Goal: Task Accomplishment & Management: Complete application form

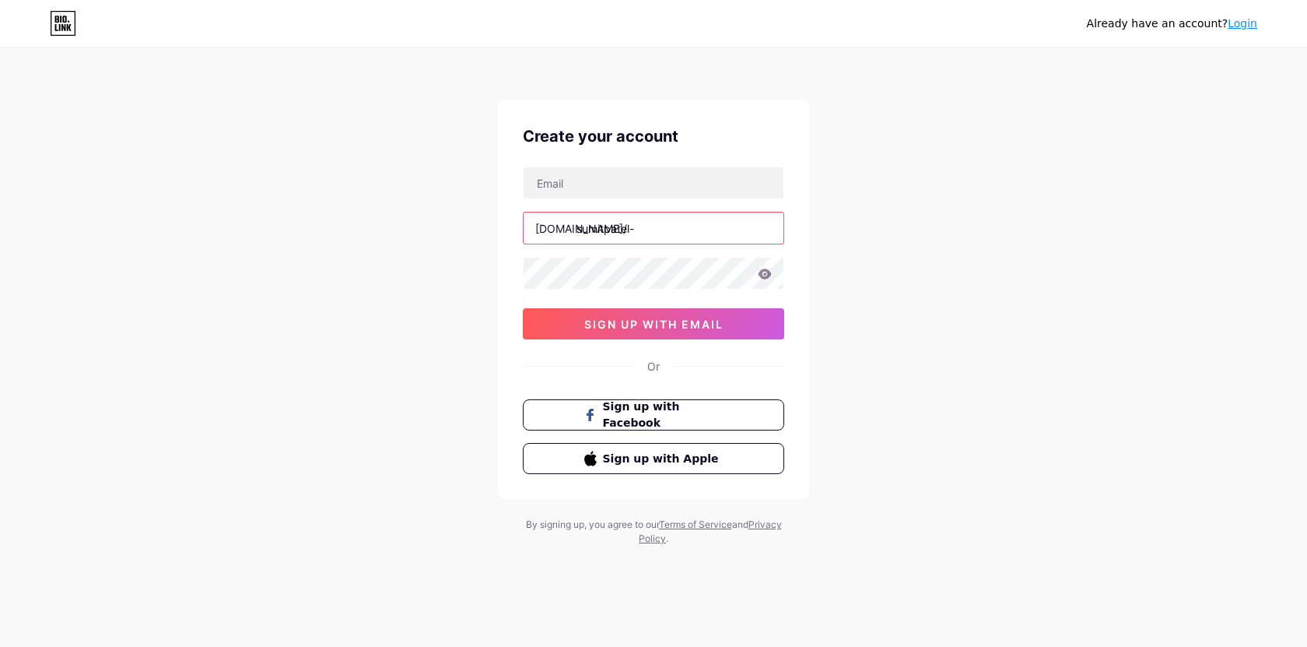
click at [656, 234] on input "sumitpatel-" at bounding box center [654, 227] width 260 height 31
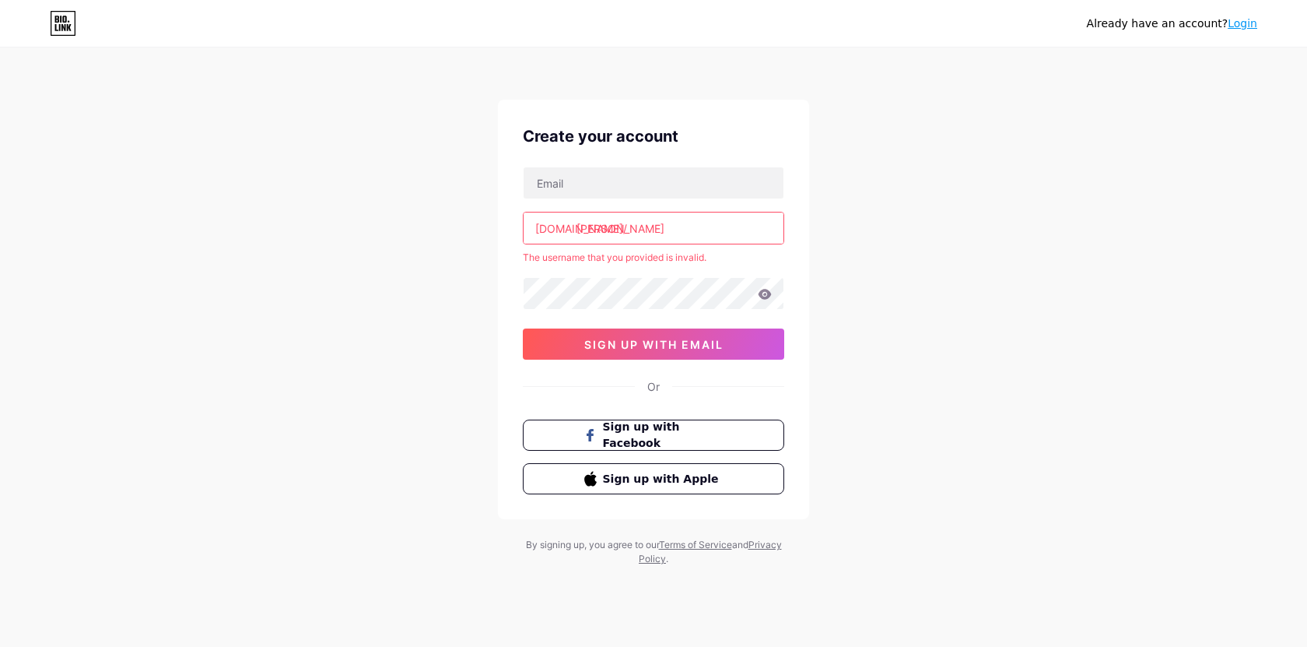
click at [896, 254] on div "Already have an account? Login Create your account bio.link/ sumit-patel The us…" at bounding box center [653, 307] width 1307 height 615
click at [884, 241] on div "Already have an account? Login Create your account bio.link/ sumit-patel The us…" at bounding box center [653, 307] width 1307 height 615
click at [608, 230] on input "sumit-patel" at bounding box center [654, 227] width 260 height 31
type input "sumitpatel"
click at [873, 234] on div "Already have an account? Login Create your account bio.link/ sumitpatel The use…" at bounding box center [653, 307] width 1307 height 615
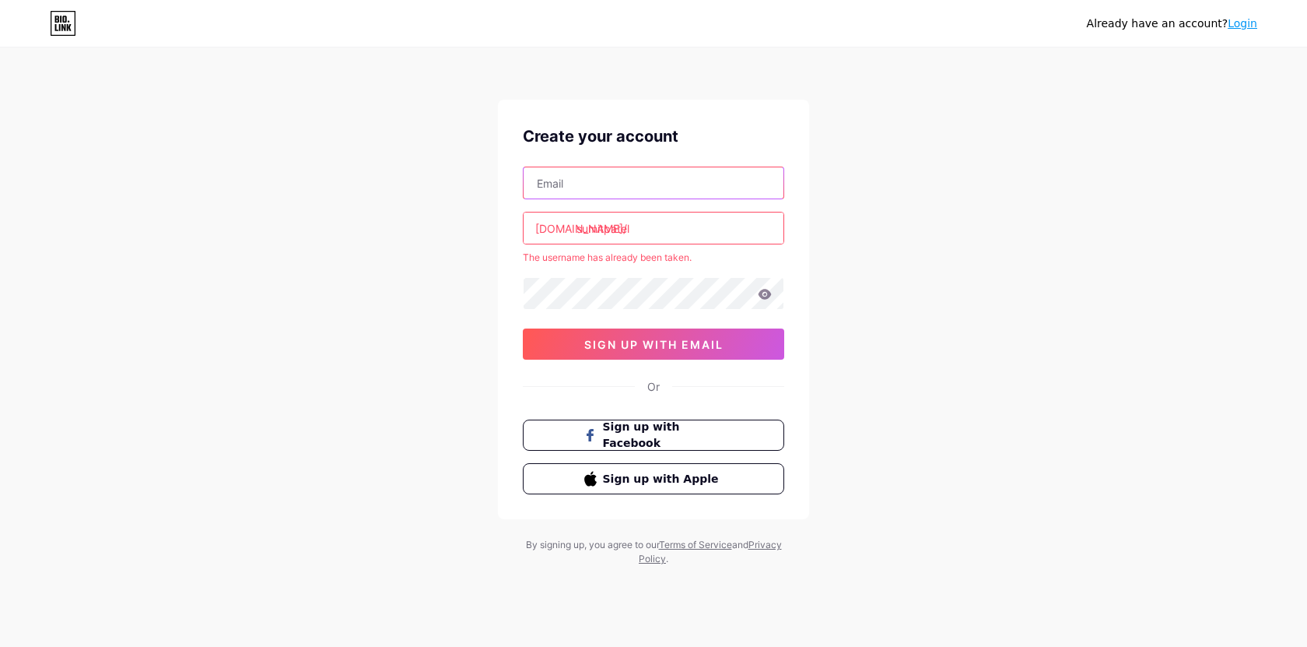
click at [634, 188] on input "text" at bounding box center [654, 182] width 260 height 31
type input "slpatel151@yahoo.in"
click at [621, 260] on div "The username has already been taken." at bounding box center [653, 258] width 261 height 14
click at [663, 259] on div "The username has already been taken." at bounding box center [653, 258] width 261 height 14
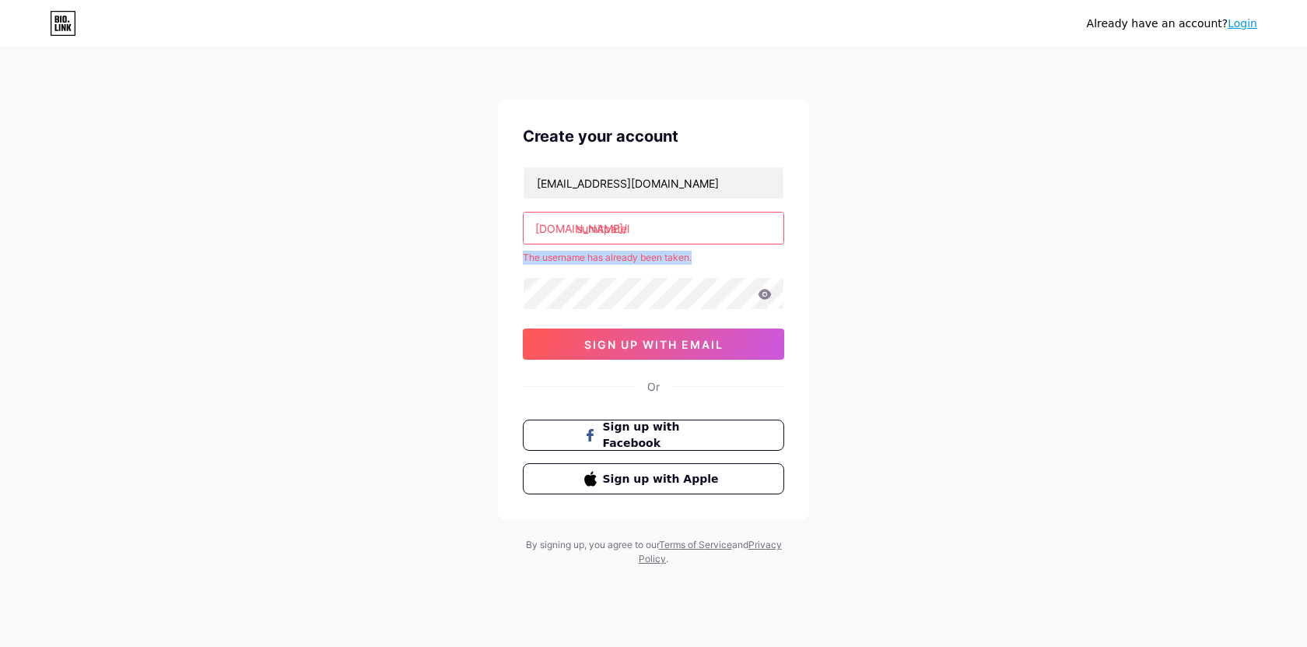
click at [663, 259] on div "The username has already been taken." at bounding box center [653, 258] width 261 height 14
click at [647, 234] on input "sumitpatel" at bounding box center [654, 227] width 260 height 31
click at [578, 232] on input "sumitpatel" at bounding box center [654, 227] width 260 height 31
click at [580, 232] on input "sumitpatel" at bounding box center [654, 227] width 260 height 31
click at [577, 233] on input "sumitpatel" at bounding box center [654, 227] width 260 height 31
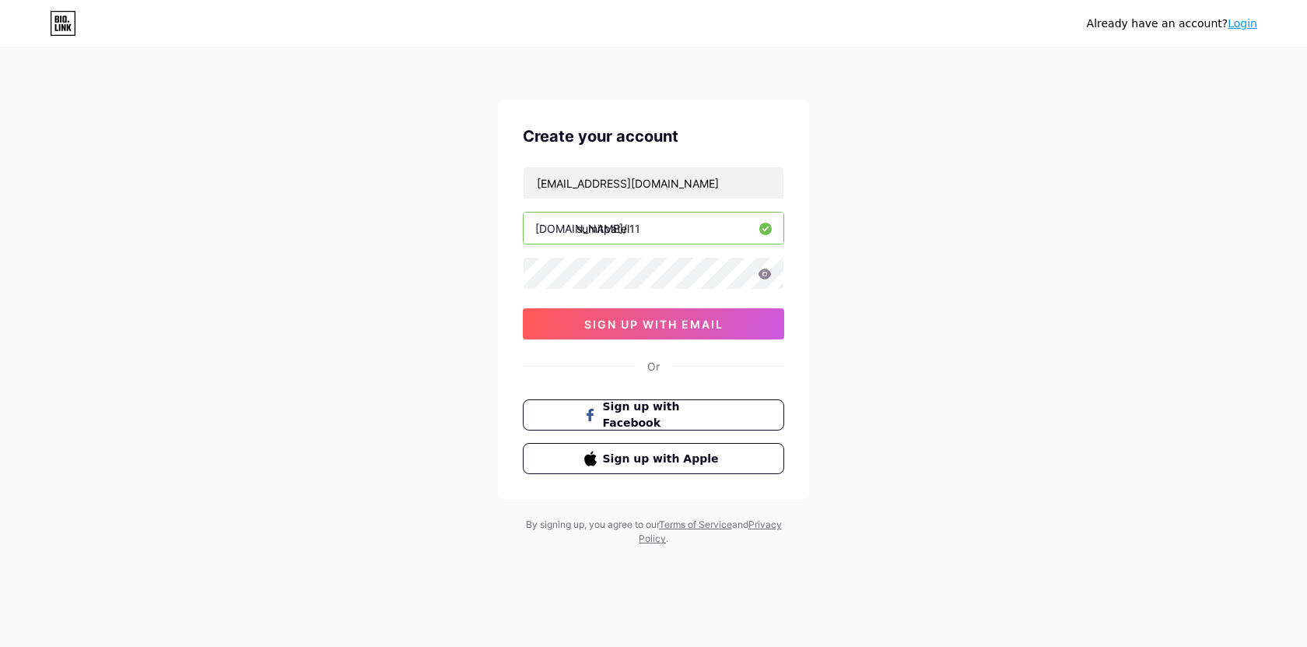
type input "sumitpatel11"
click at [762, 276] on icon at bounding box center [765, 273] width 13 height 10
click at [761, 276] on icon at bounding box center [765, 273] width 13 height 10
click at [760, 277] on icon at bounding box center [765, 273] width 14 height 11
click at [762, 275] on icon at bounding box center [765, 273] width 14 height 11
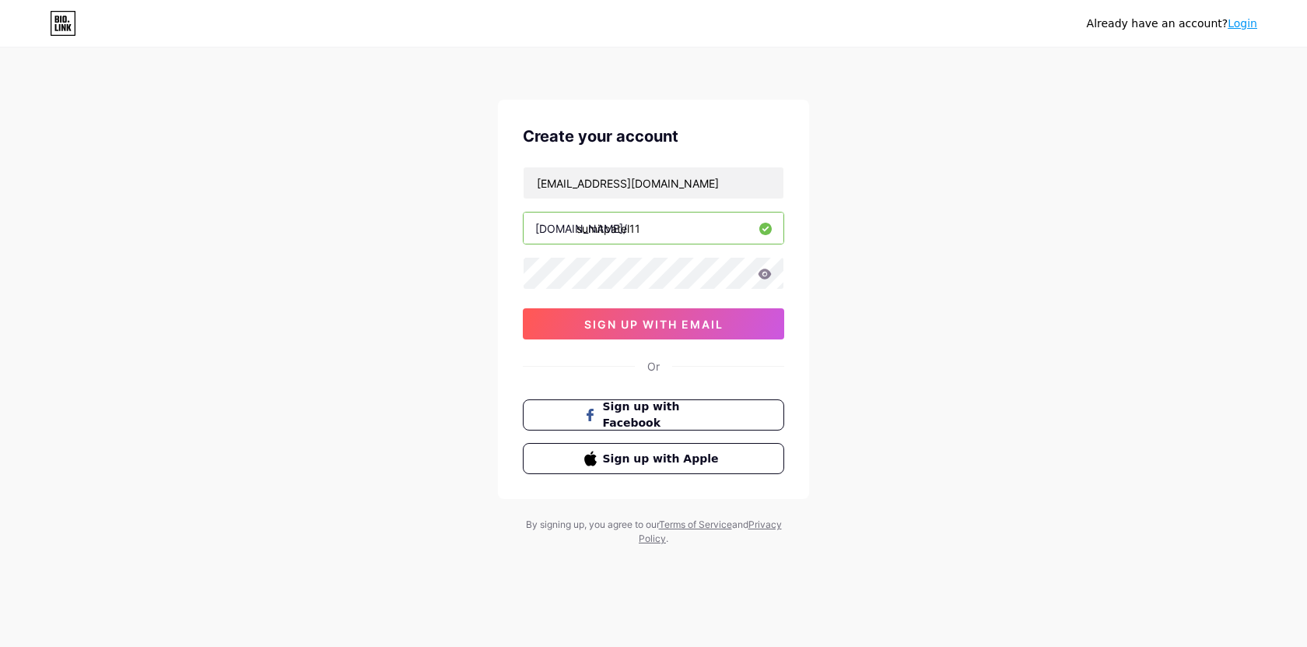
click at [764, 273] on icon at bounding box center [765, 273] width 13 height 10
click at [685, 325] on span "sign up with email" at bounding box center [653, 323] width 139 height 13
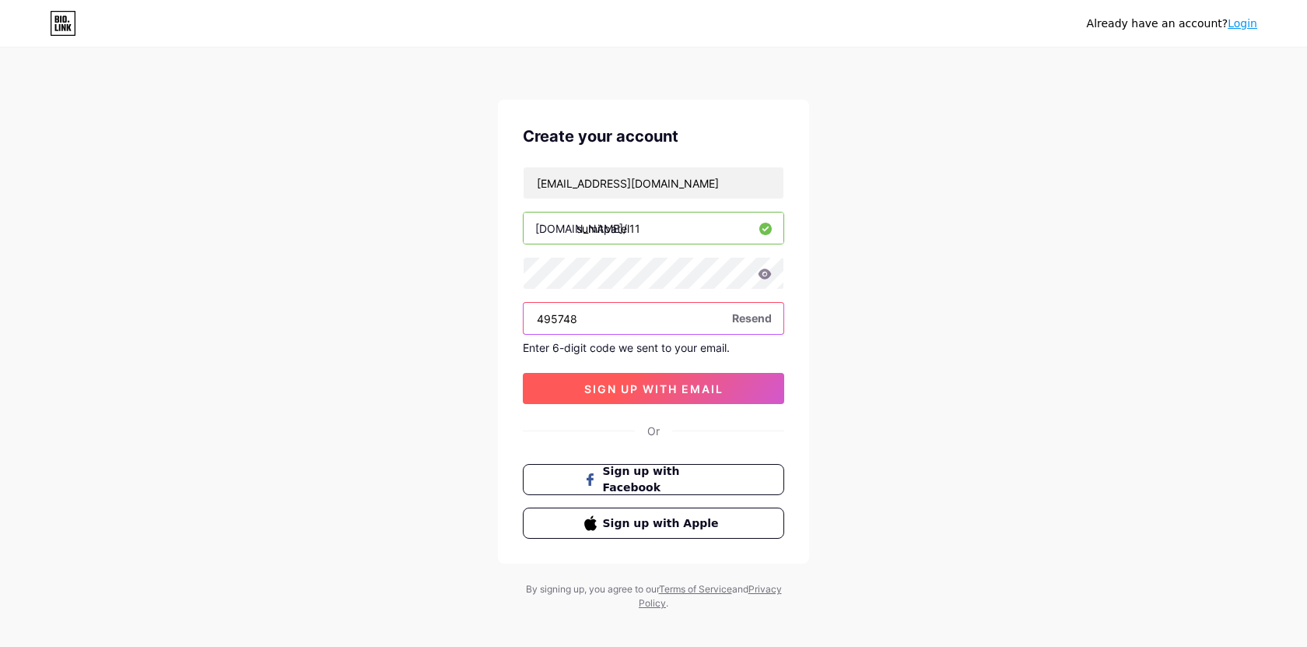
type input "495748"
click at [660, 396] on button "sign up with email" at bounding box center [653, 388] width 261 height 31
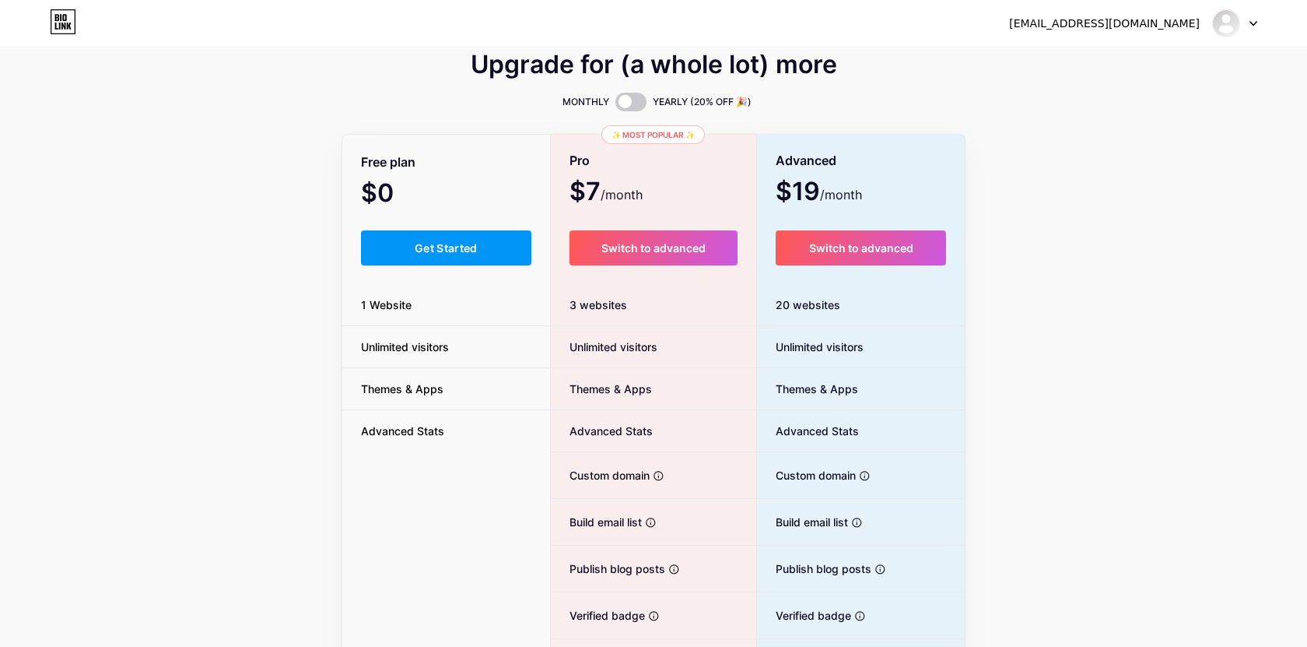
scroll to position [33, 0]
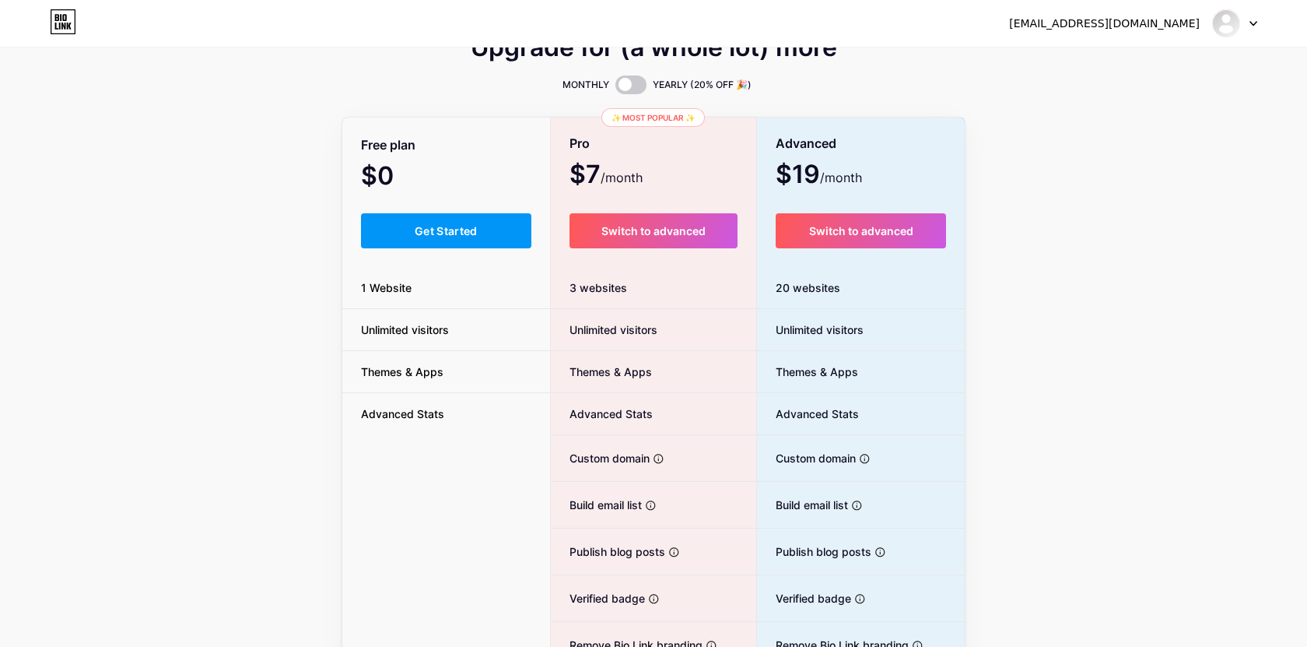
click at [444, 325] on span "Unlimited visitors" at bounding box center [404, 329] width 125 height 16
click at [421, 376] on span "Themes & Apps" at bounding box center [402, 371] width 120 height 16
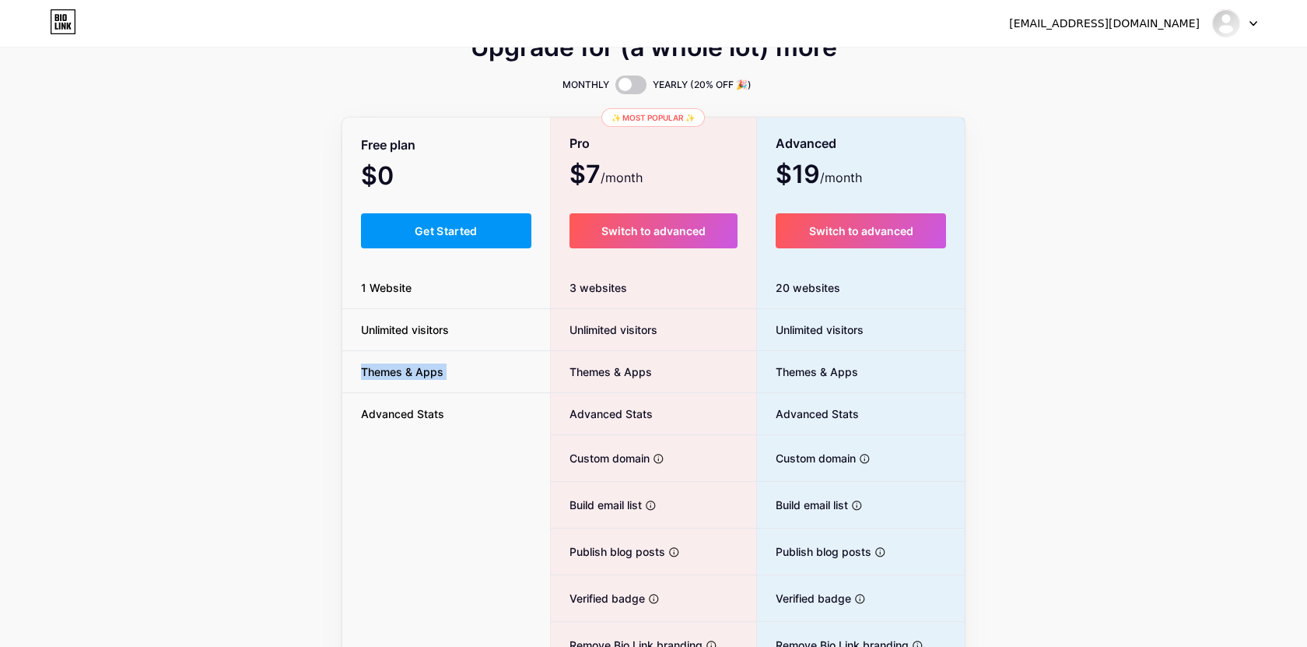
click at [421, 376] on span "Themes & Apps" at bounding box center [402, 371] width 120 height 16
click at [436, 419] on span "Advanced Stats" at bounding box center [402, 413] width 121 height 16
click at [588, 331] on span "Unlimited visitors" at bounding box center [604, 329] width 107 height 16
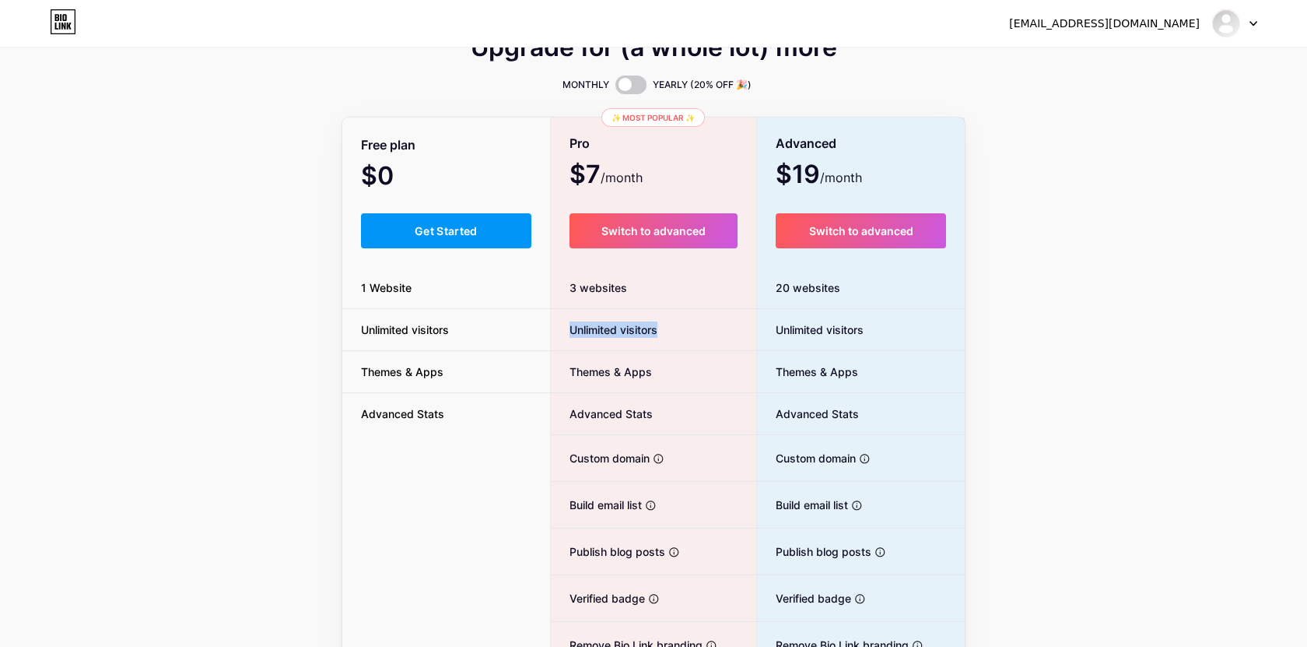
drag, startPoint x: 588, startPoint y: 331, endPoint x: 643, endPoint y: 331, distance: 54.5
click at [643, 331] on span "Unlimited visitors" at bounding box center [604, 329] width 107 height 16
click at [633, 373] on span "Themes & Apps" at bounding box center [601, 371] width 101 height 16
drag, startPoint x: 633, startPoint y: 373, endPoint x: 613, endPoint y: 373, distance: 20.2
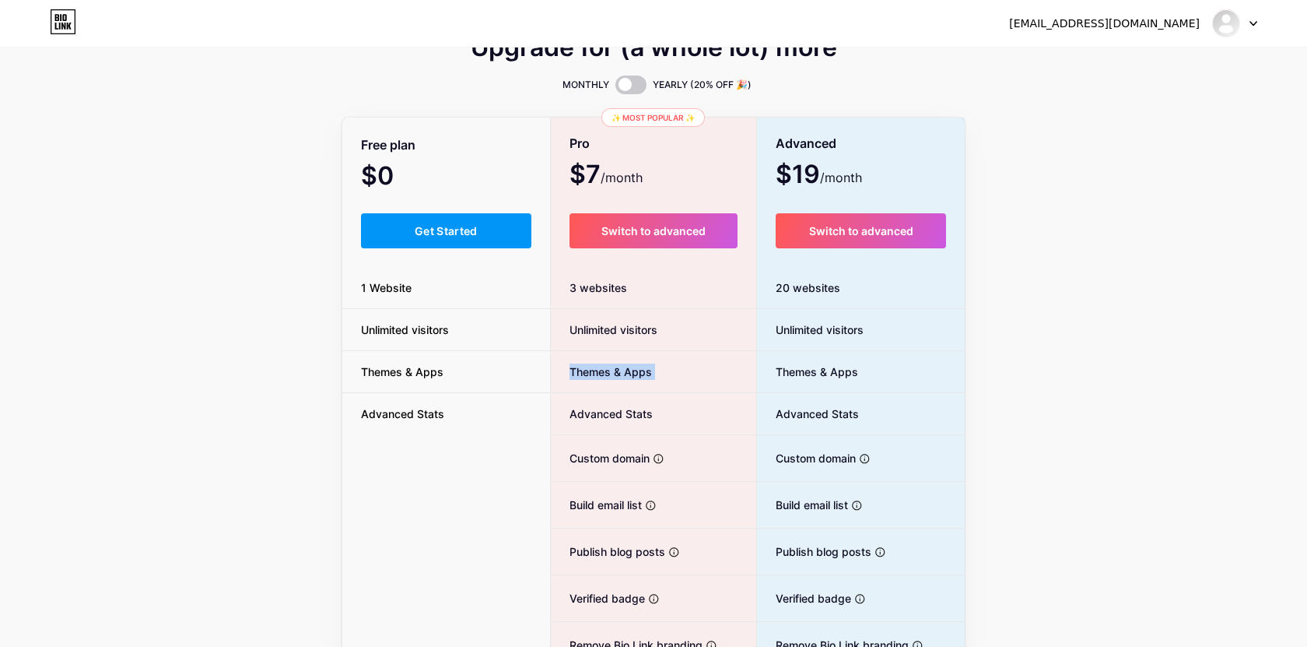
click at [613, 373] on span "Themes & Apps" at bounding box center [601, 371] width 101 height 16
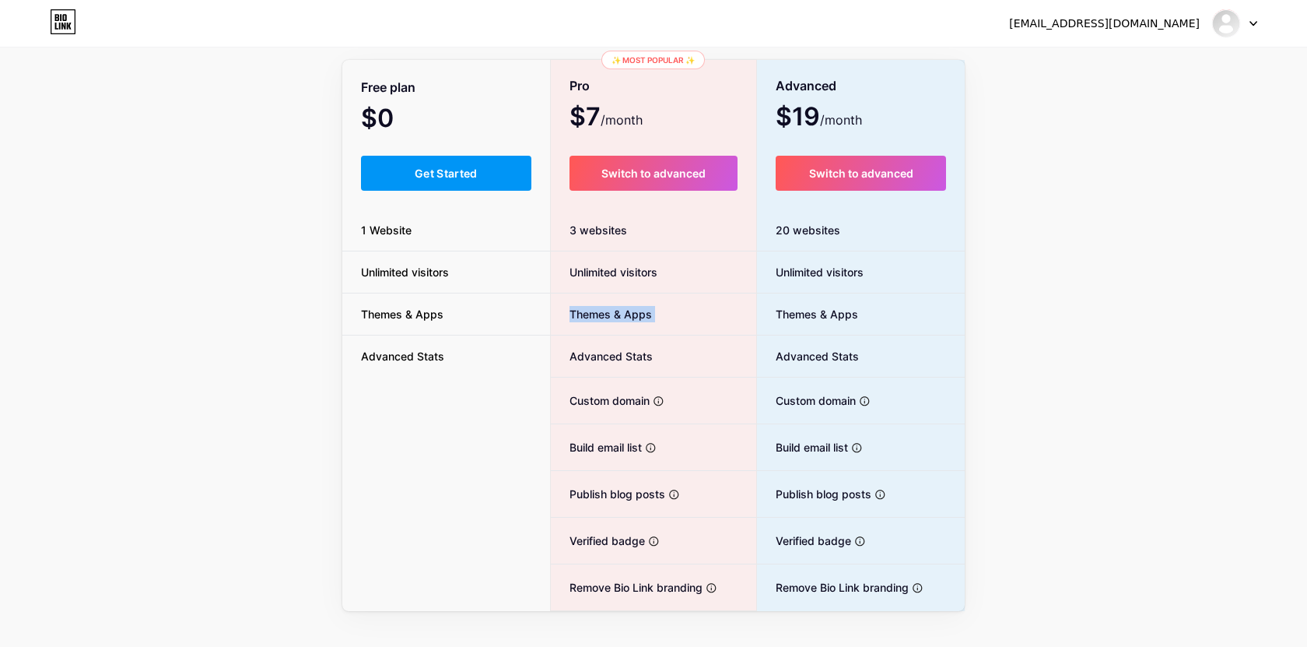
scroll to position [117, 0]
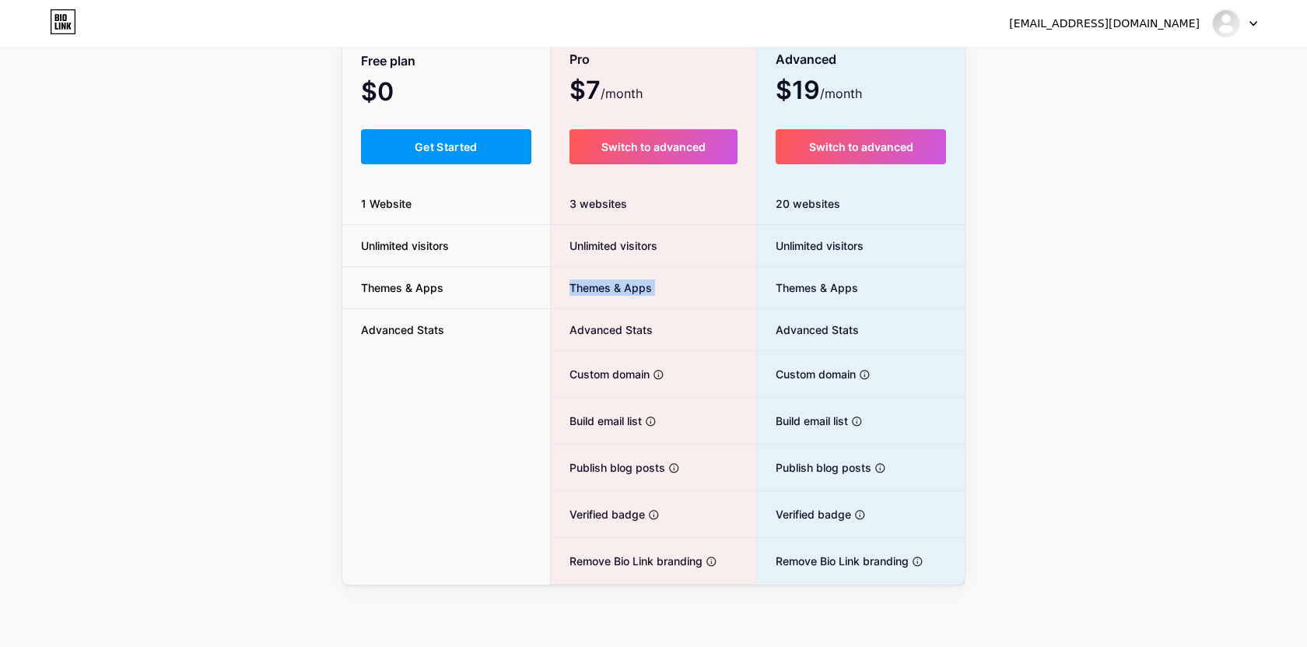
click at [595, 321] on span "Advanced Stats" at bounding box center [602, 329] width 102 height 16
drag, startPoint x: 595, startPoint y: 321, endPoint x: 655, endPoint y: 320, distance: 59.9
click at [655, 320] on li "Advanced Stats" at bounding box center [654, 330] width 206 height 42
click at [591, 383] on li "Custom domain Host it on your own personal domain" at bounding box center [654, 374] width 206 height 47
drag, startPoint x: 591, startPoint y: 383, endPoint x: 658, endPoint y: 377, distance: 67.1
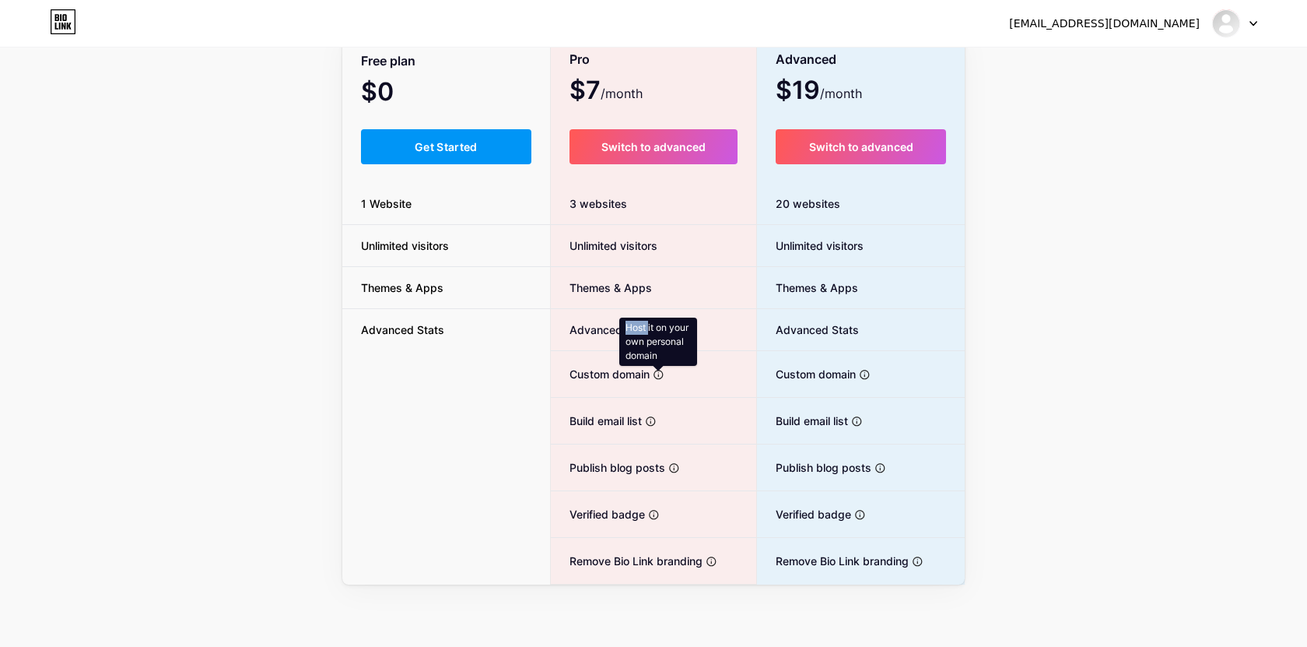
click at [658, 376] on li "Custom domain Host it on your own personal domain" at bounding box center [654, 374] width 206 height 47
click at [805, 251] on span "Unlimited visitors" at bounding box center [810, 245] width 107 height 16
drag, startPoint x: 805, startPoint y: 251, endPoint x: 846, endPoint y: 312, distance: 72.9
click at [846, 311] on ul "Unlimited visitors Themes & Apps Advanced Stats Custom domain Host it on your o…" at bounding box center [861, 404] width 208 height 359
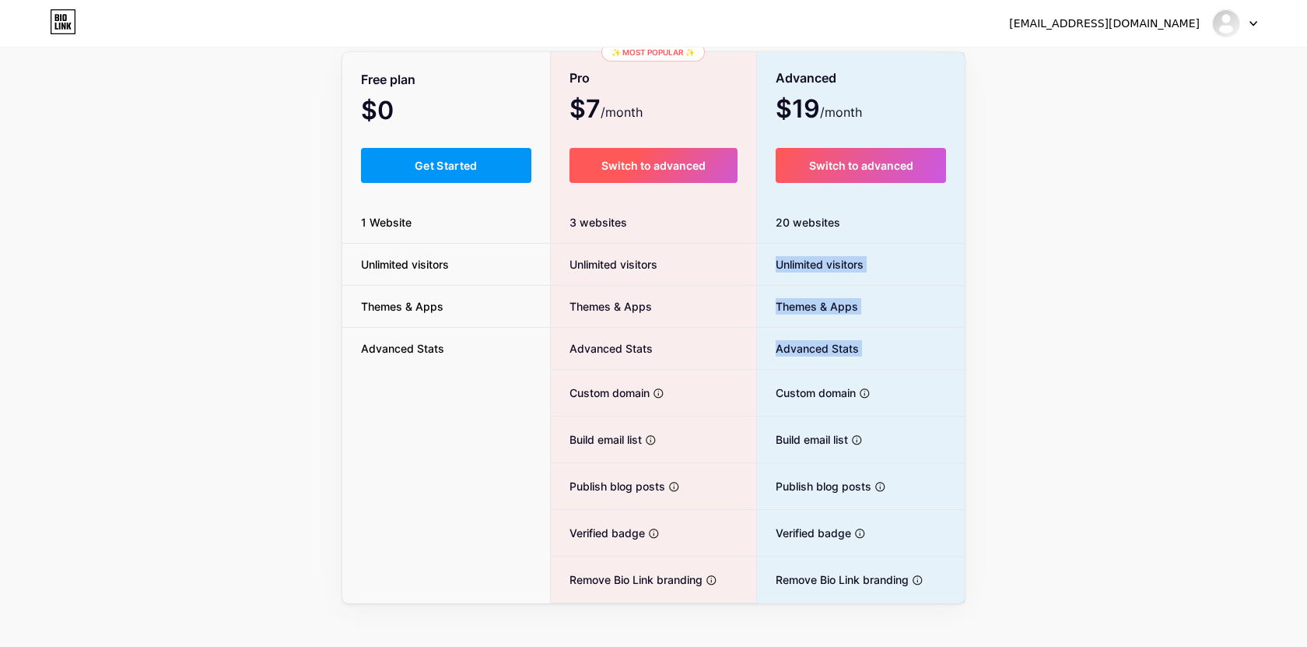
scroll to position [0, 0]
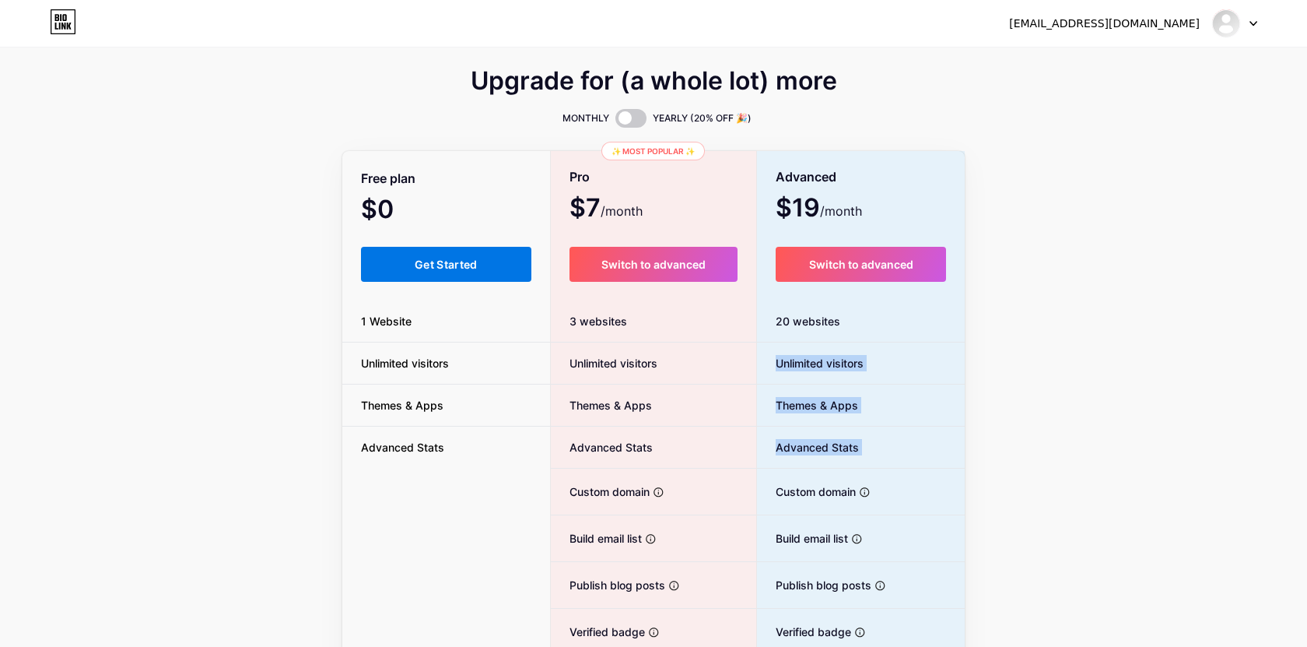
click at [475, 251] on button "Get Started" at bounding box center [446, 264] width 170 height 35
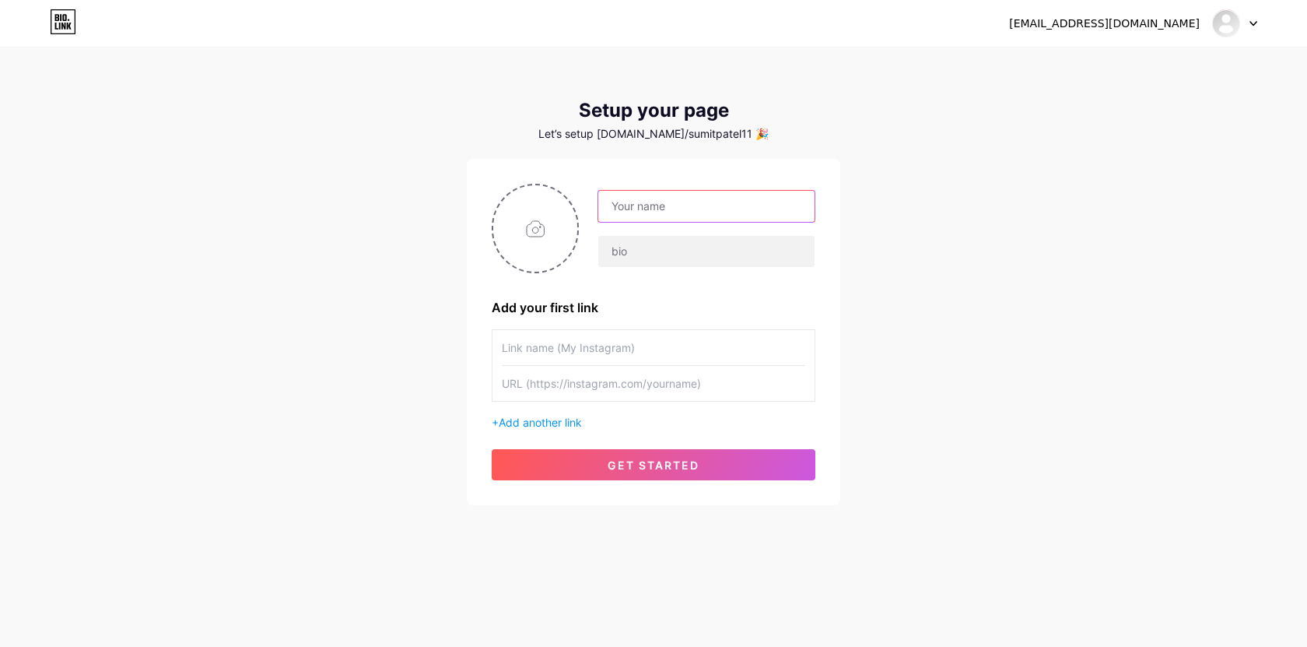
click at [664, 220] on input "text" at bounding box center [706, 206] width 216 height 31
type input "Sumit"
type input "P"
type input "IT"
click at [665, 342] on input "text" at bounding box center [653, 347] width 303 height 35
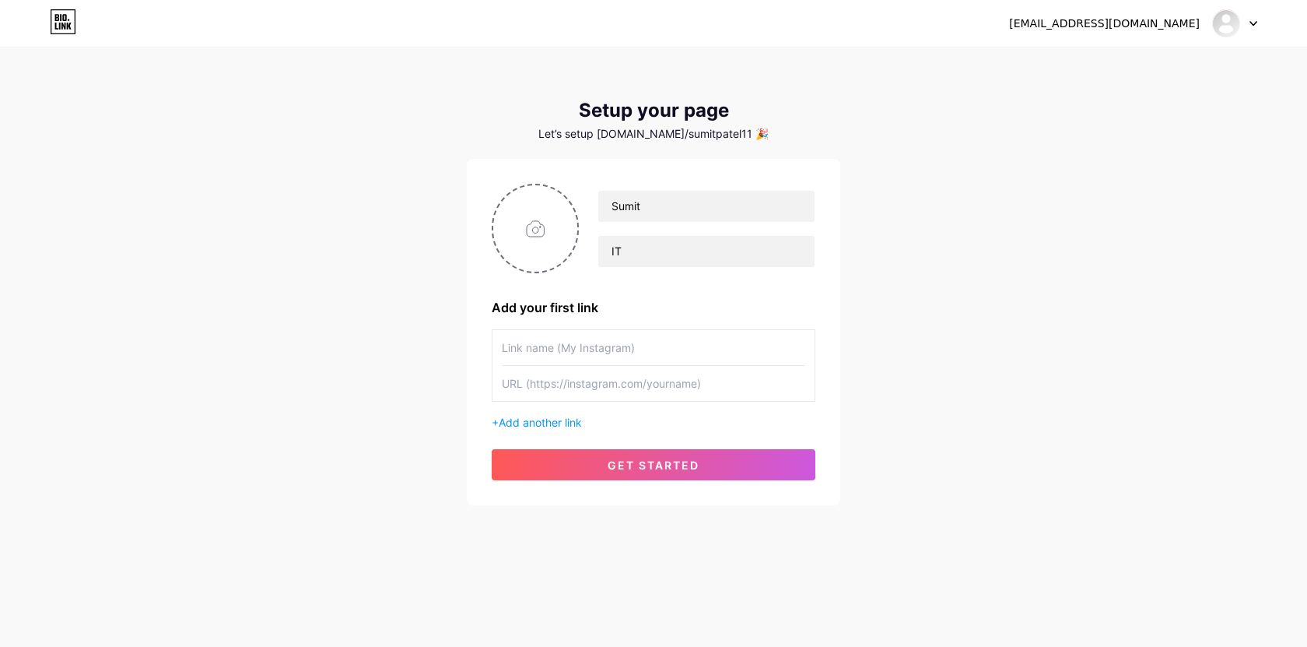
click at [655, 382] on input "text" at bounding box center [653, 383] width 303 height 35
click at [672, 468] on span "get started" at bounding box center [654, 464] width 92 height 13
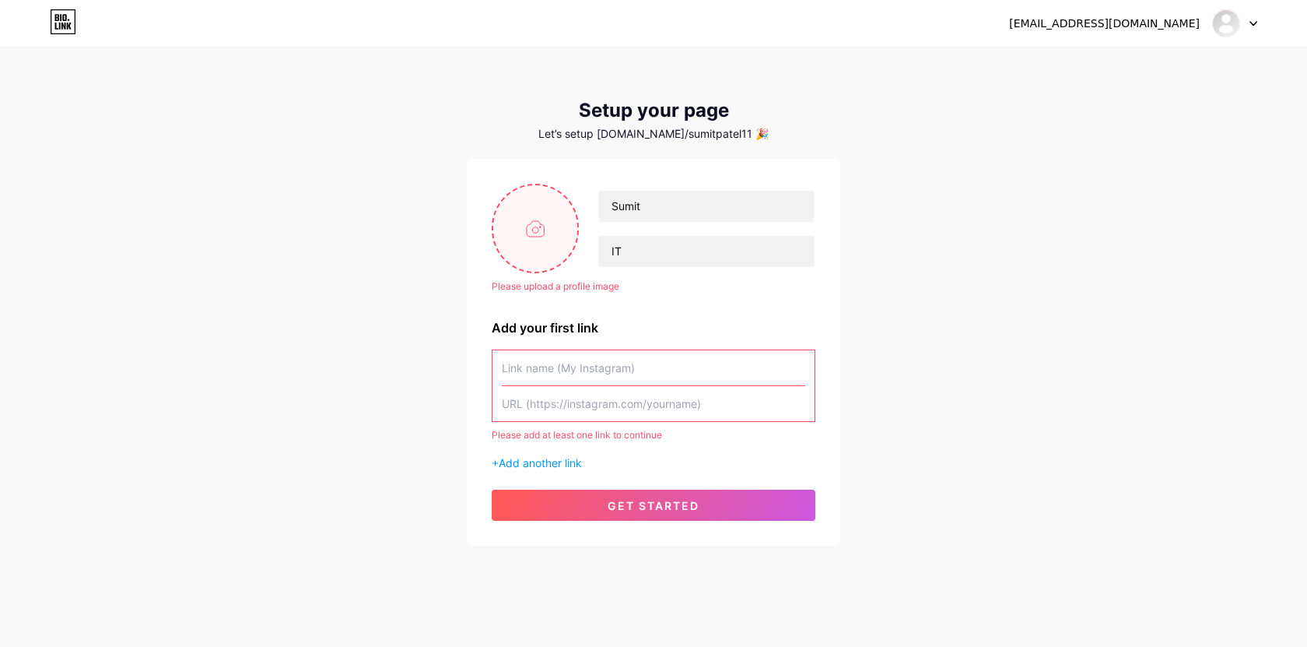
click at [537, 229] on input "file" at bounding box center [535, 228] width 84 height 86
type input "C:\fakepath\ChatGPT Image Jun 6, 2025, 03_22_30 PM.png"
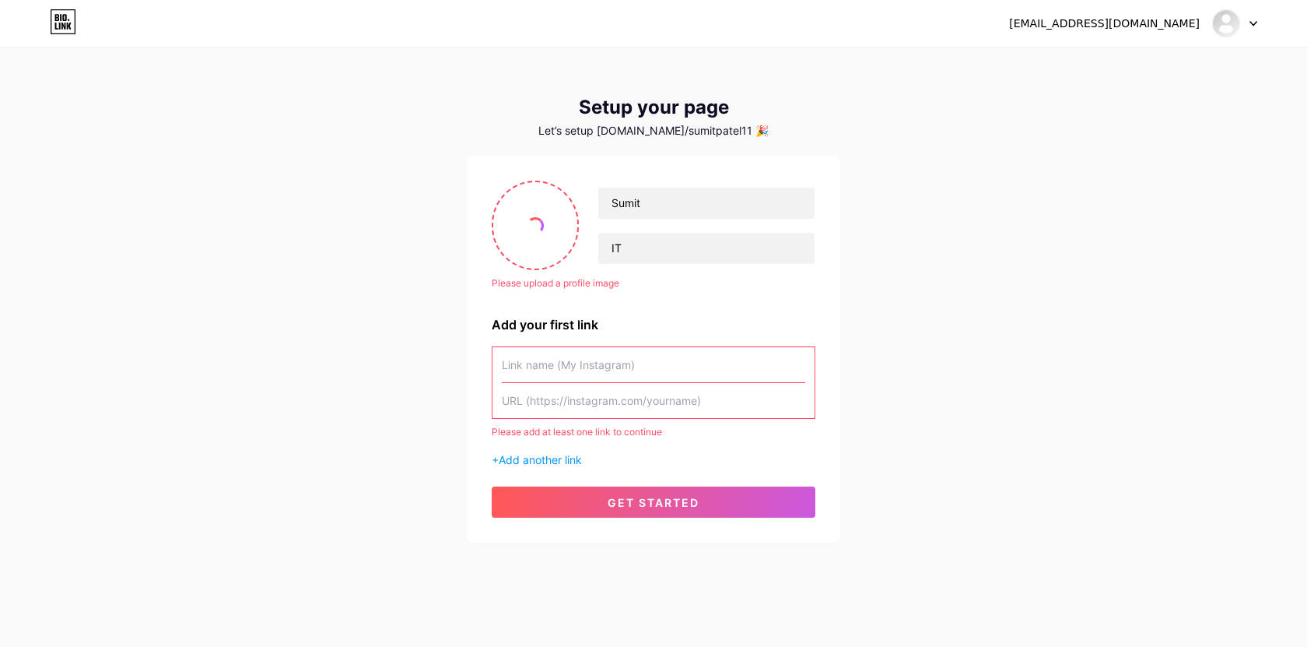
scroll to position [6, 0]
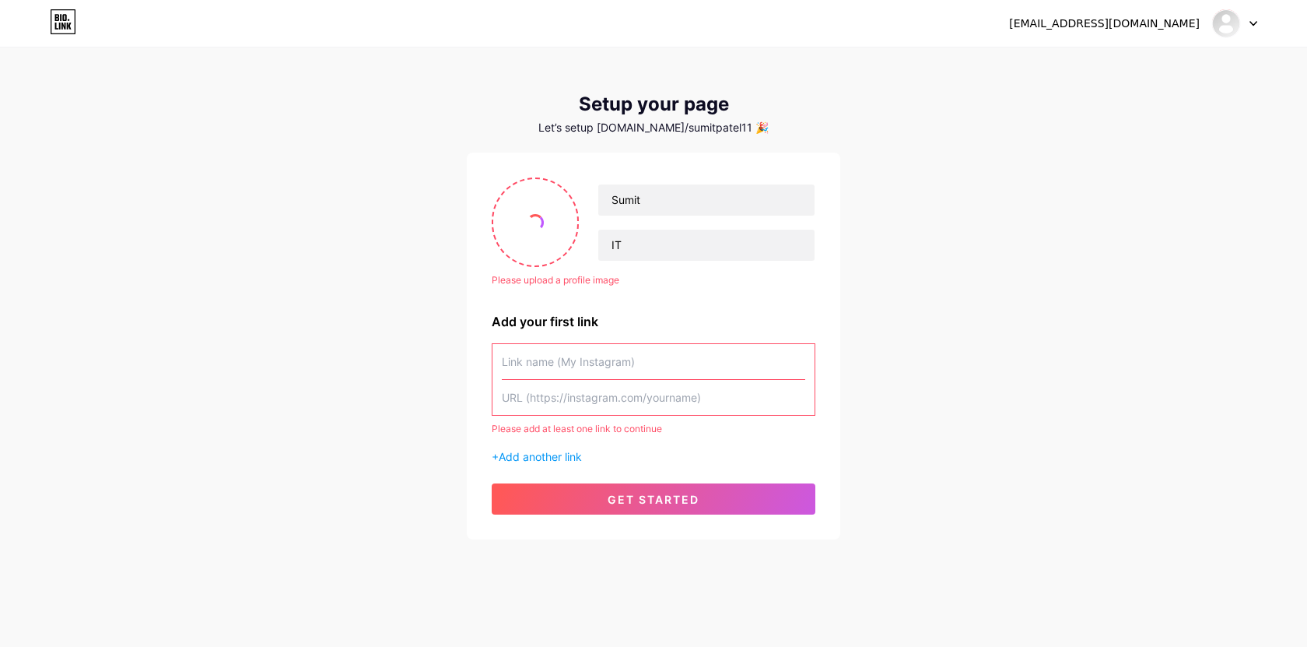
click at [569, 360] on input "text" at bounding box center [653, 361] width 303 height 35
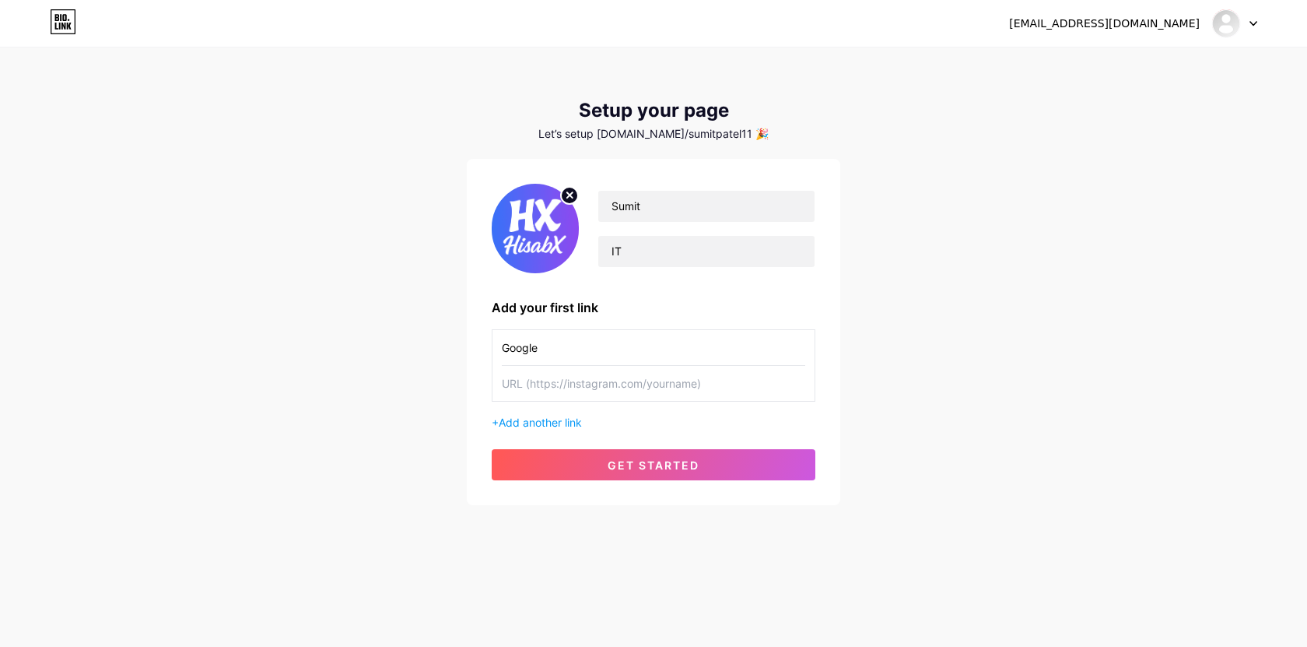
type input "Google"
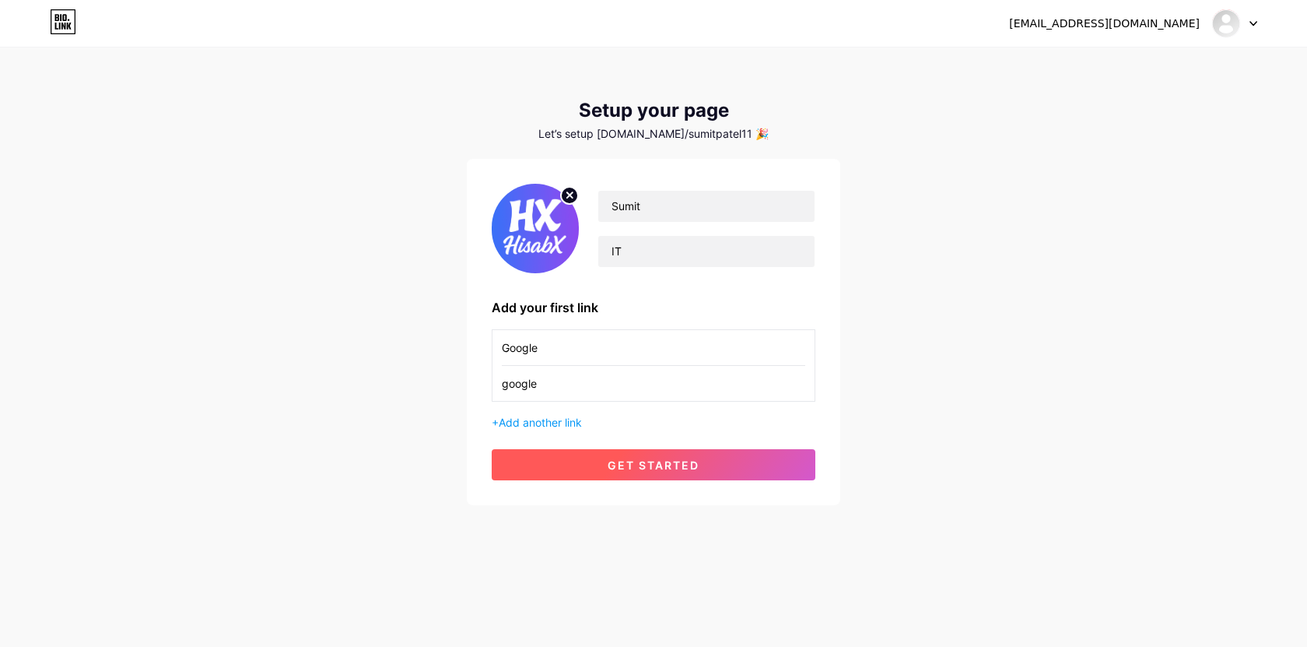
type input "google"
click at [640, 461] on span "get started" at bounding box center [654, 464] width 92 height 13
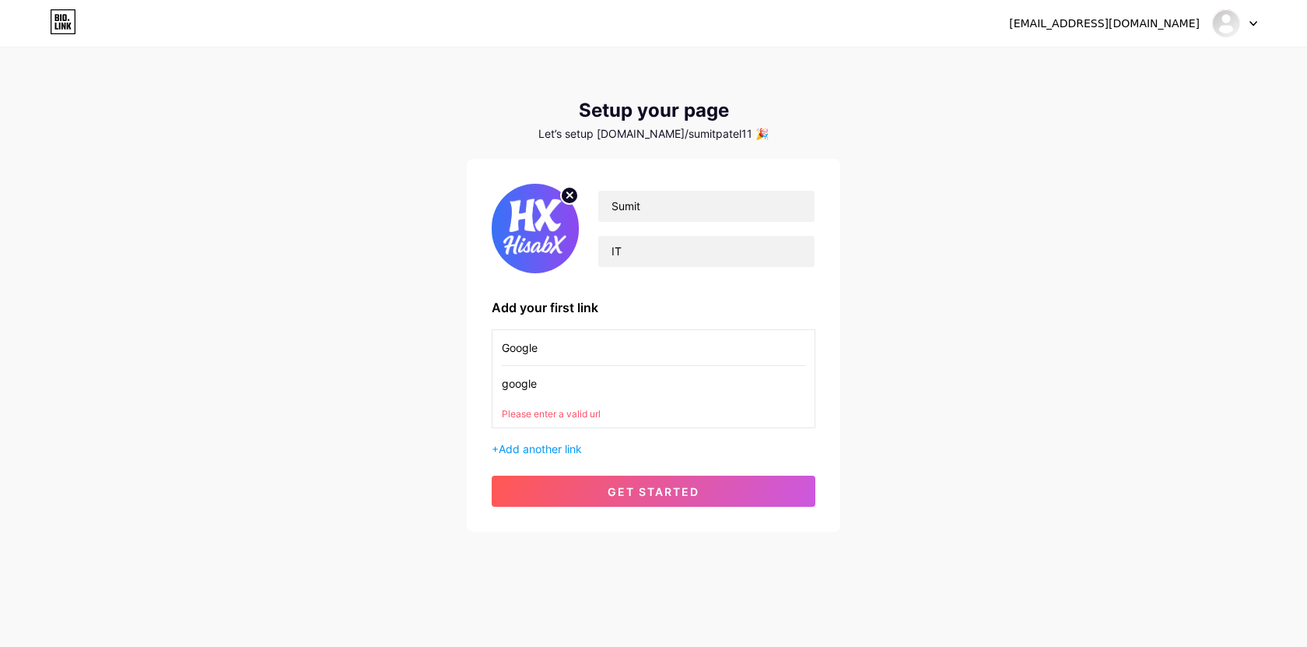
click at [551, 388] on input "google" at bounding box center [653, 383] width 303 height 35
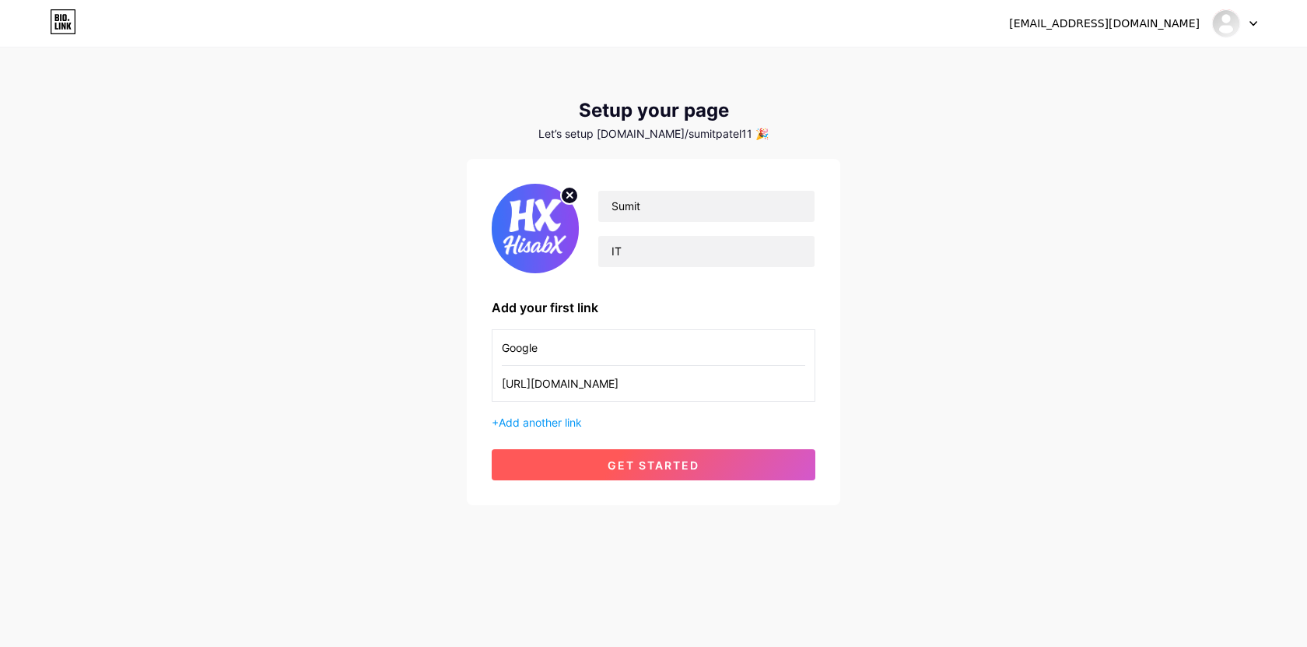
type input "[URL][DOMAIN_NAME]"
click at [616, 468] on span "get started" at bounding box center [654, 464] width 92 height 13
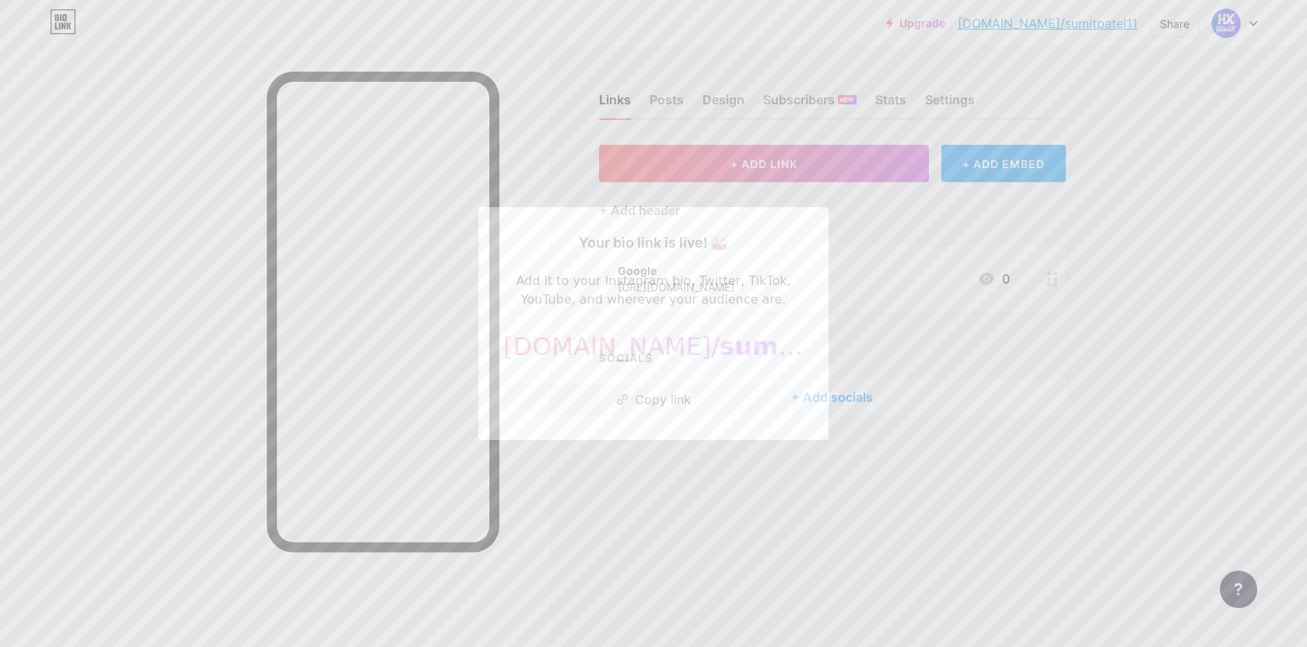
click at [662, 241] on div "Your bio link is live! 🥁" at bounding box center [653, 242] width 300 height 21
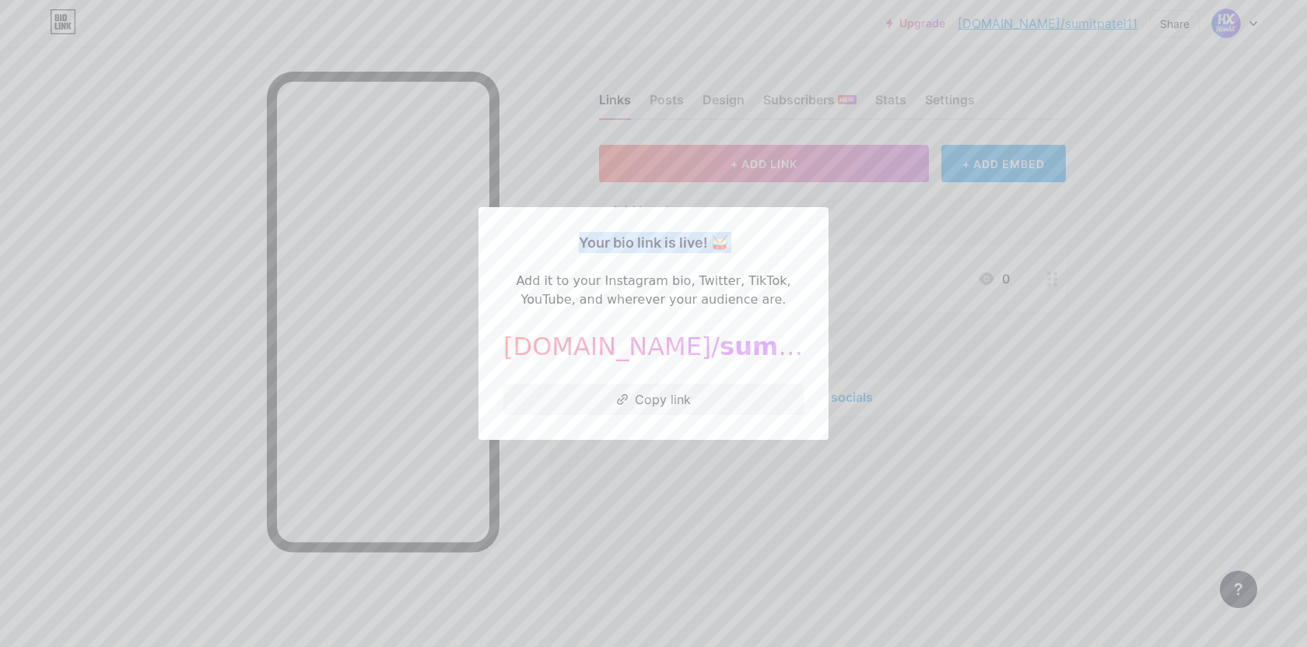
click at [662, 241] on div "Your bio link is live! 🥁" at bounding box center [653, 242] width 300 height 21
click at [625, 403] on icon at bounding box center [623, 399] width 12 height 11
copy div "Your bio link is live! 🥁"
click at [736, 457] on div at bounding box center [653, 323] width 1307 height 647
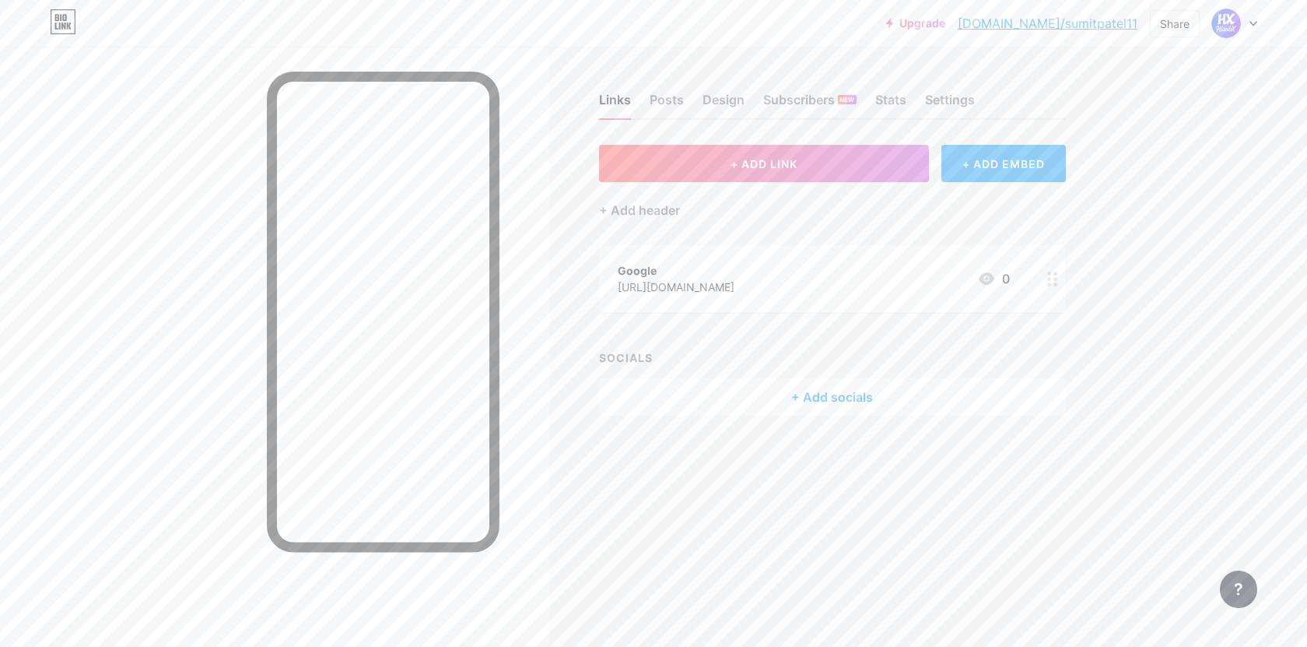
click at [685, 287] on div "[URL][DOMAIN_NAME]" at bounding box center [676, 287] width 117 height 16
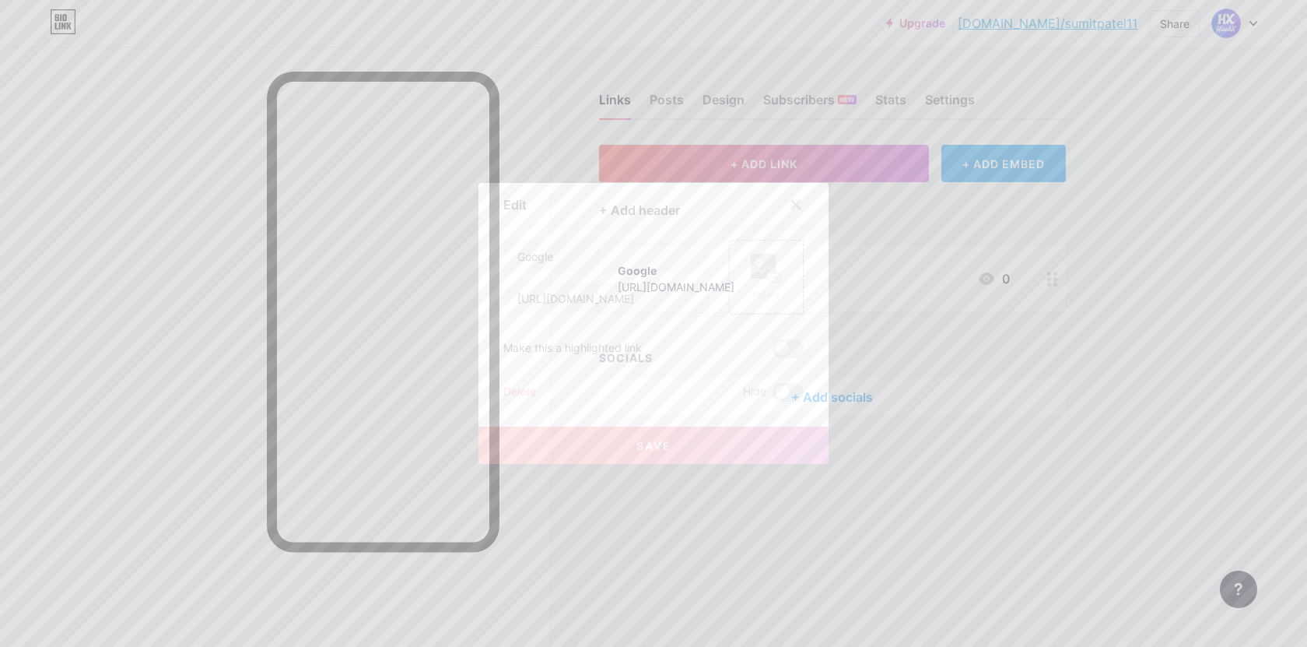
click at [909, 399] on div at bounding box center [653, 323] width 1307 height 647
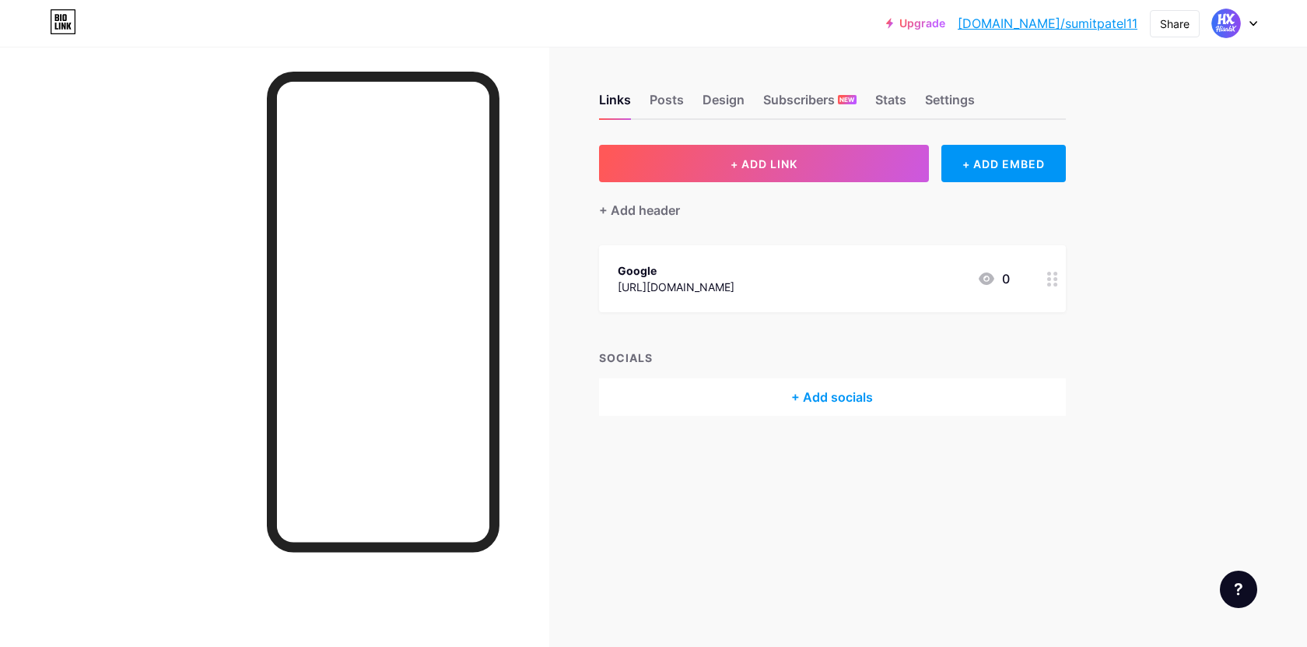
click at [986, 275] on icon at bounding box center [986, 278] width 19 height 19
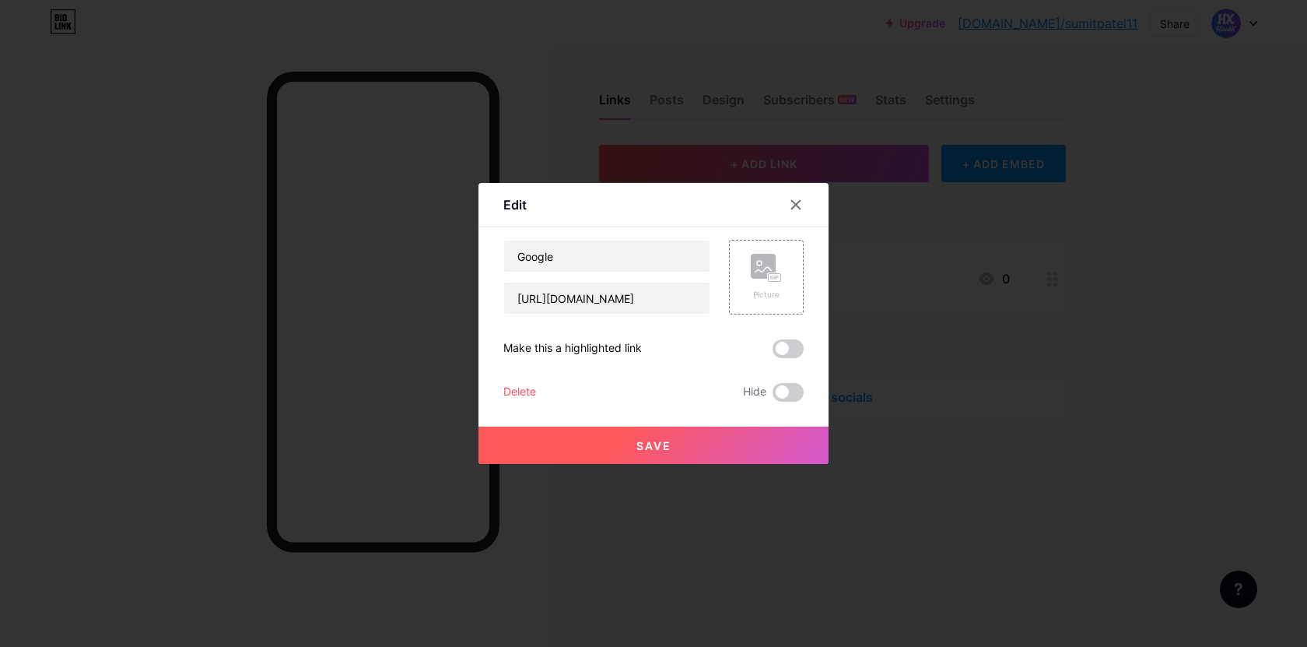
click at [986, 281] on div at bounding box center [653, 323] width 1307 height 647
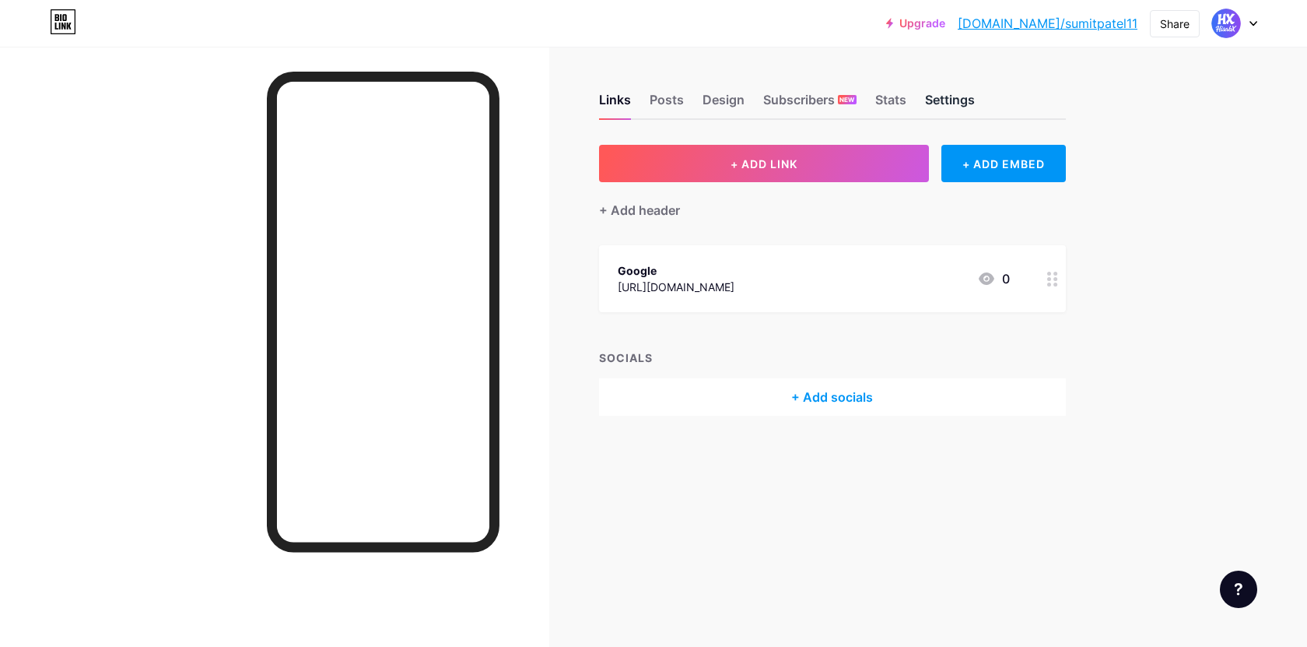
click at [945, 107] on div "Settings" at bounding box center [950, 104] width 50 height 28
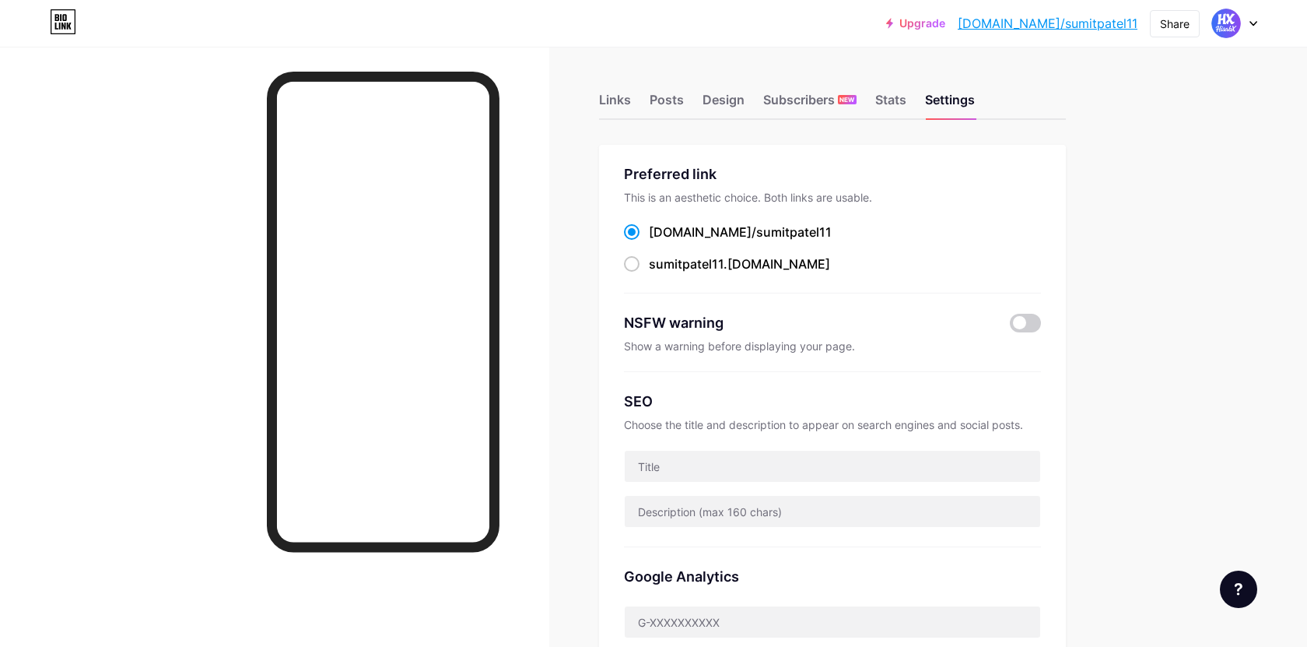
click at [688, 98] on div "Links Posts Design Subscribers NEW Stats Settings" at bounding box center [832, 92] width 467 height 54
click at [675, 100] on div "Posts" at bounding box center [667, 104] width 34 height 28
click at [948, 104] on div "Settings" at bounding box center [950, 104] width 50 height 28
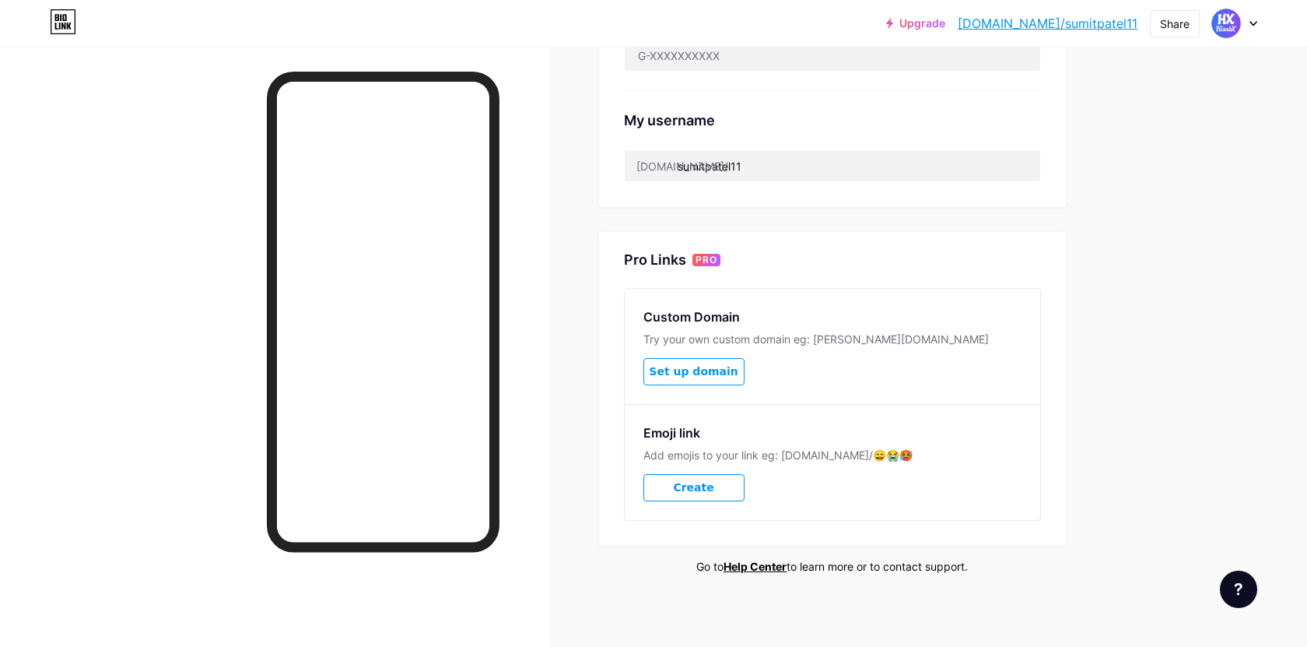
scroll to position [570, 0]
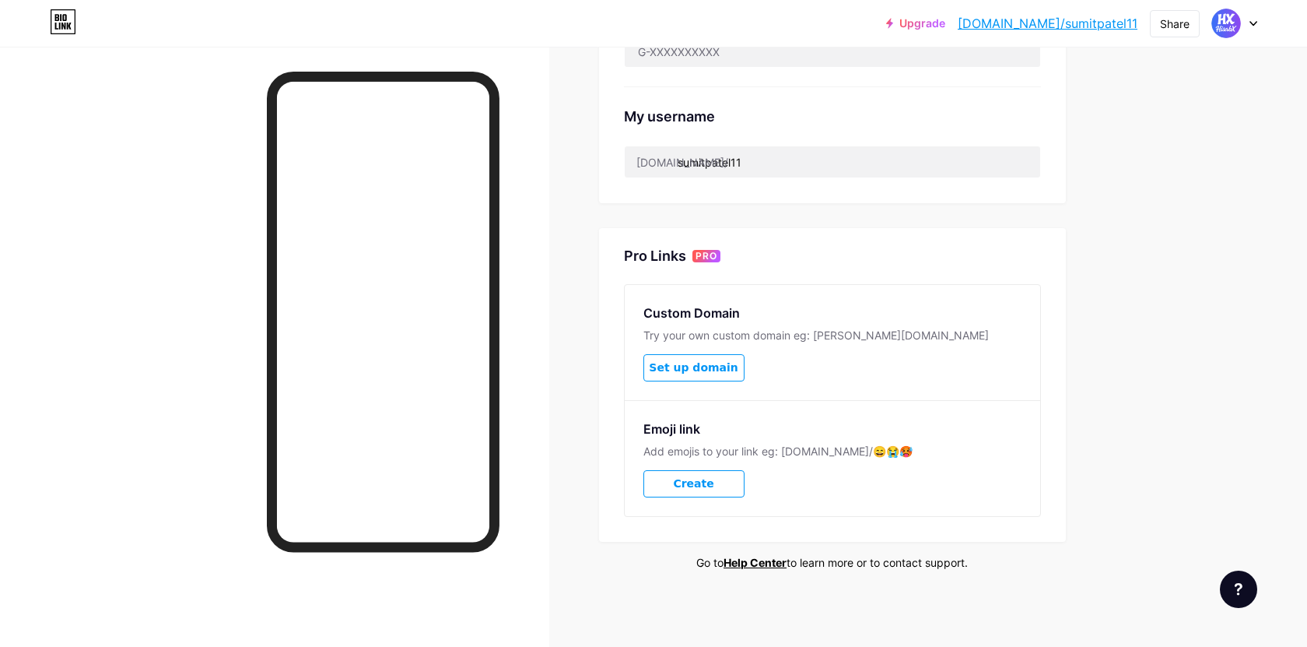
click at [717, 369] on span "Set up domain" at bounding box center [693, 367] width 89 height 13
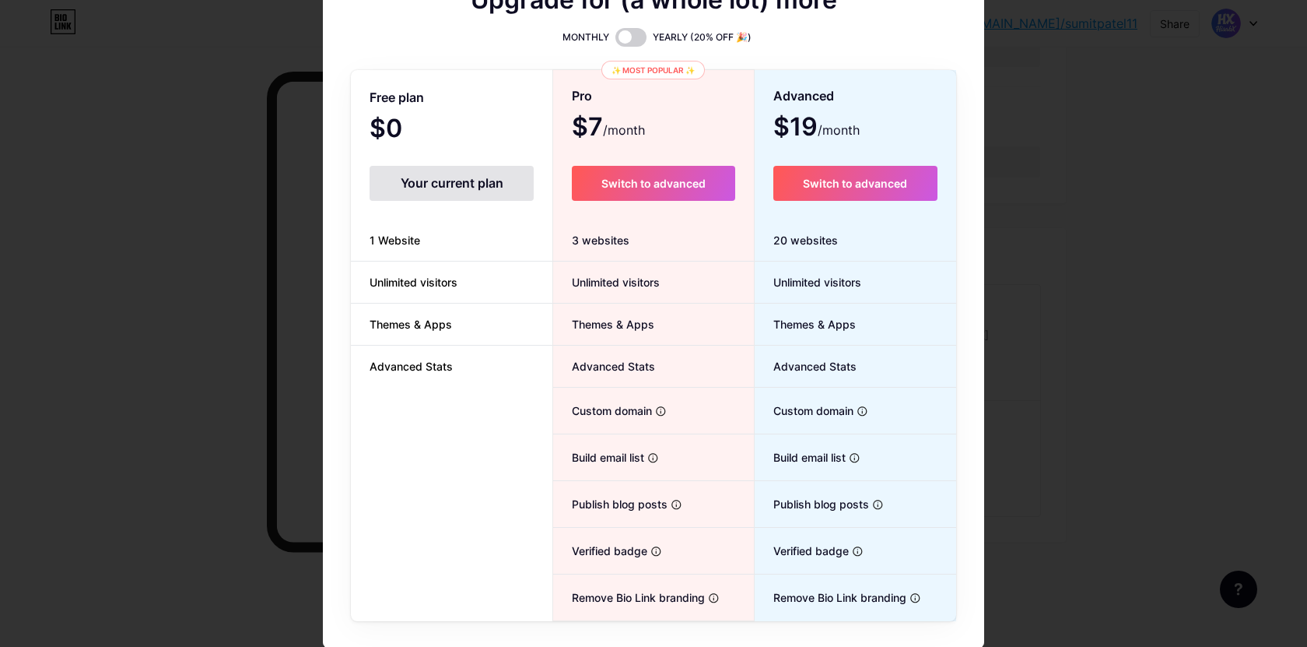
scroll to position [23, 0]
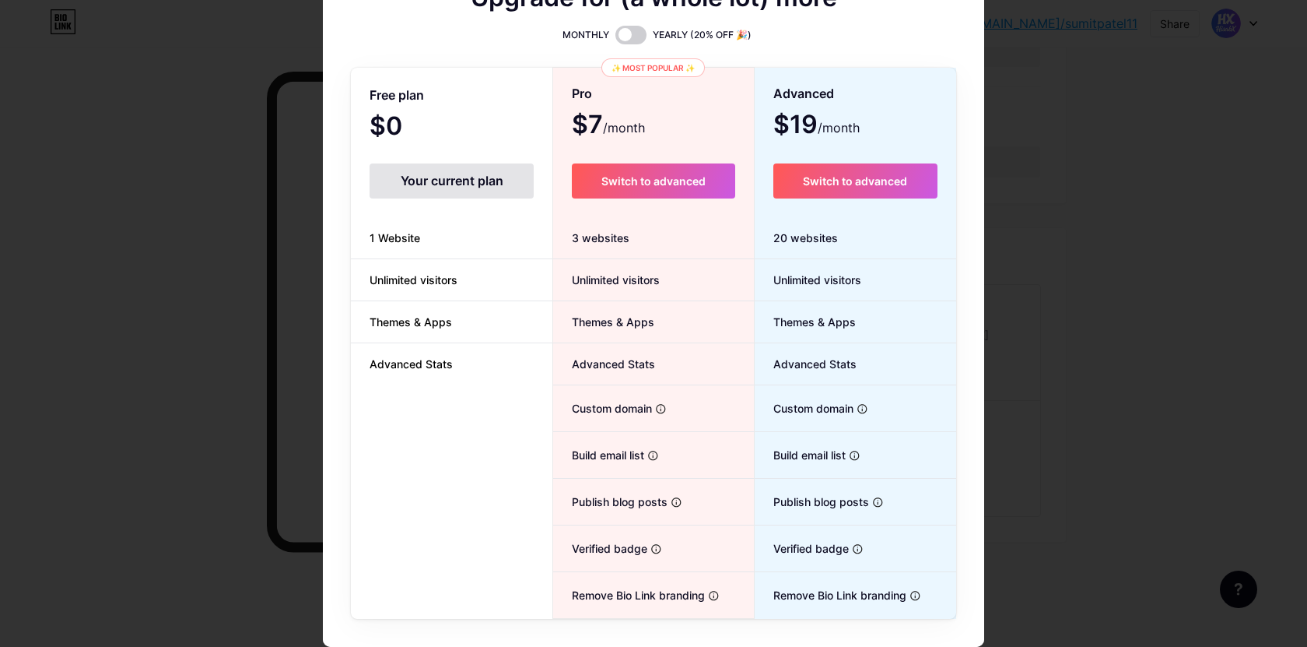
drag, startPoint x: 1229, startPoint y: 340, endPoint x: 1204, endPoint y: 338, distance: 24.9
click at [1222, 341] on div at bounding box center [653, 300] width 1307 height 647
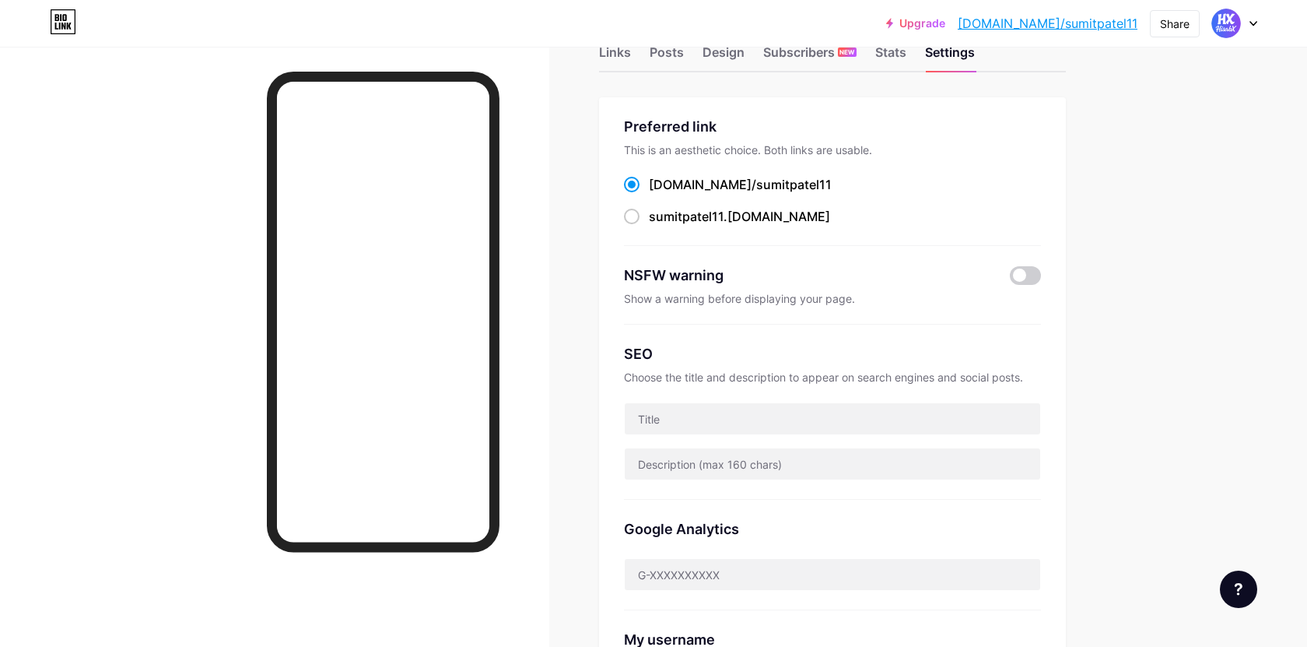
scroll to position [0, 0]
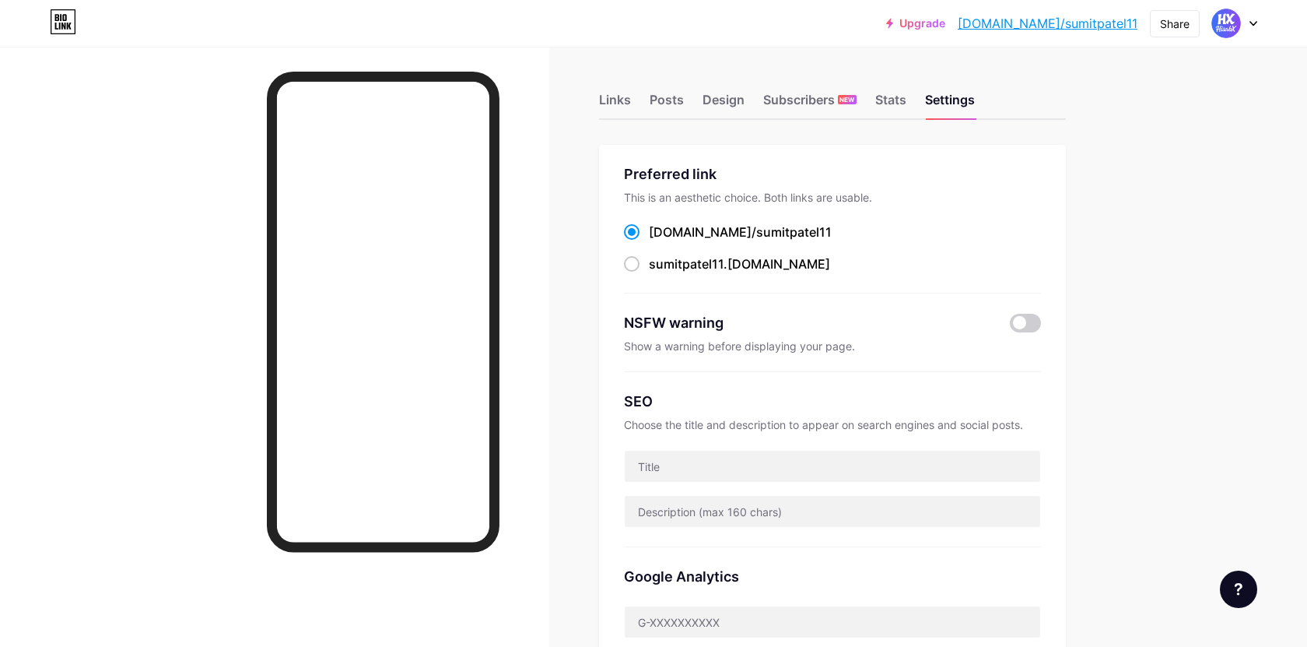
click at [1103, 25] on link "[DOMAIN_NAME]/sumitpatel11" at bounding box center [1048, 23] width 180 height 19
